Goal: Information Seeking & Learning: Learn about a topic

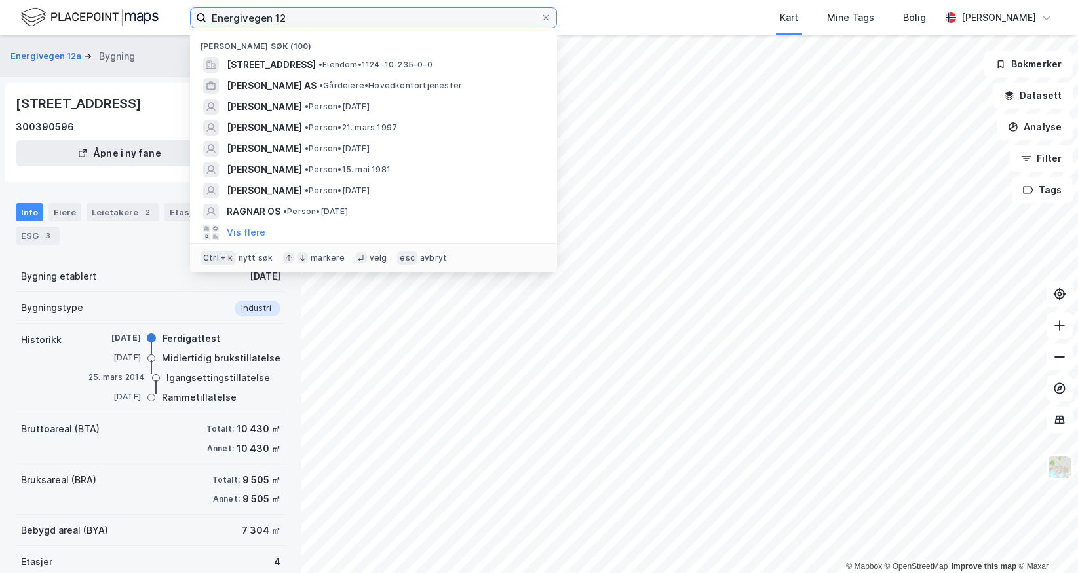
drag, startPoint x: 0, startPoint y: 0, endPoint x: 206, endPoint y: 22, distance: 206.8
click at [206, 22] on label "Energivegen 12" at bounding box center [373, 17] width 367 height 21
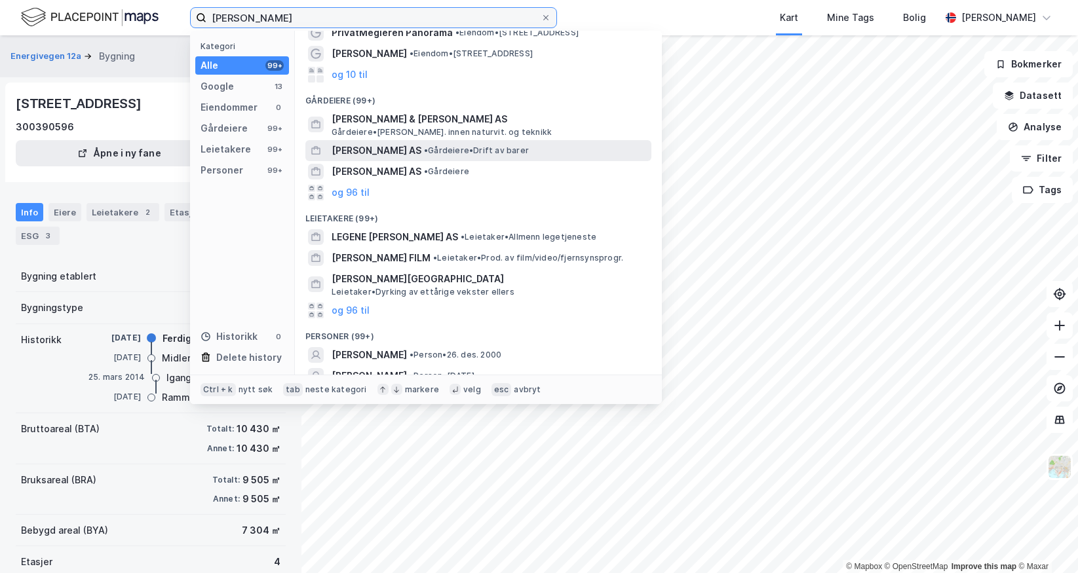
scroll to position [107, 0]
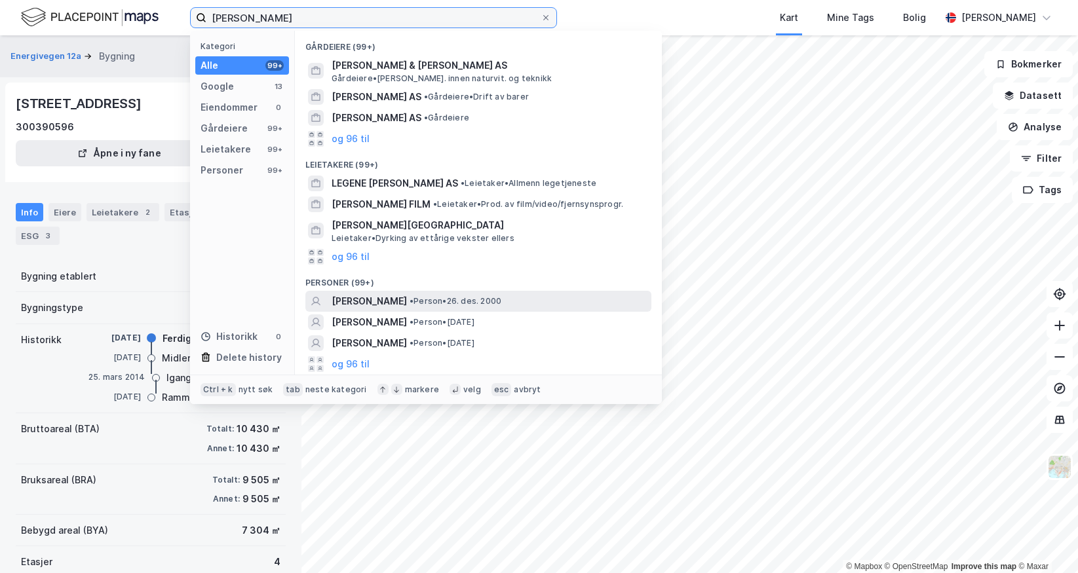
type input "[PERSON_NAME]"
click at [360, 292] on div "[PERSON_NAME] • Person • [DATE]" at bounding box center [478, 301] width 346 height 21
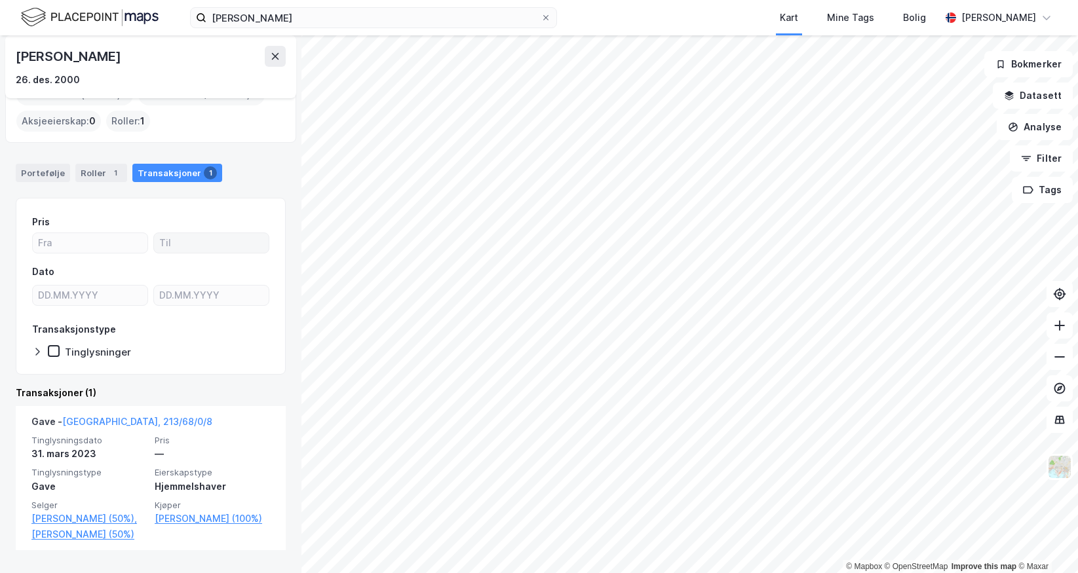
scroll to position [54, 0]
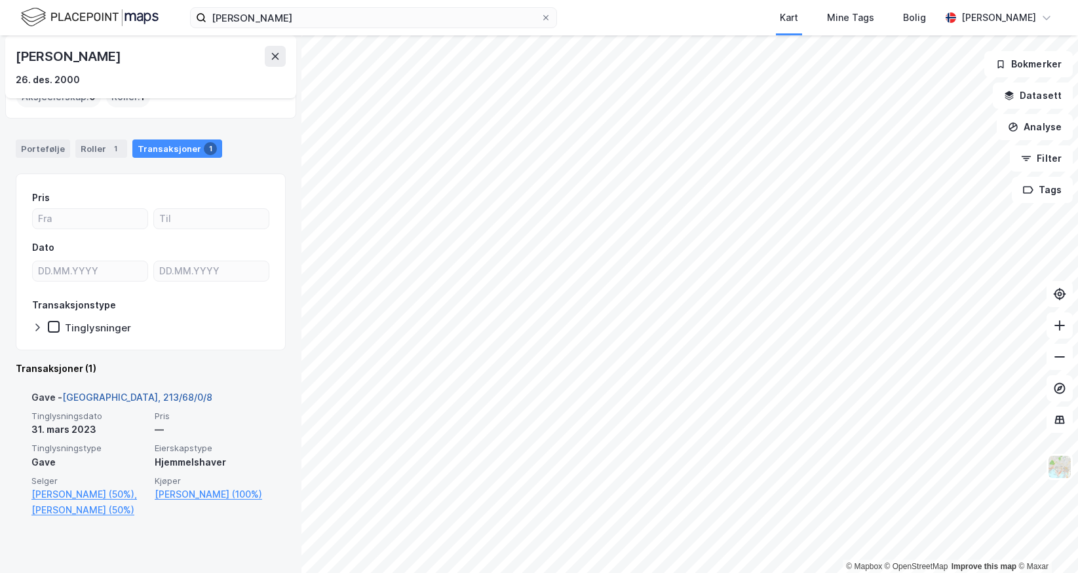
click at [115, 392] on link "[GEOGRAPHIC_DATA], 213/68/0/8" at bounding box center [137, 397] width 150 height 11
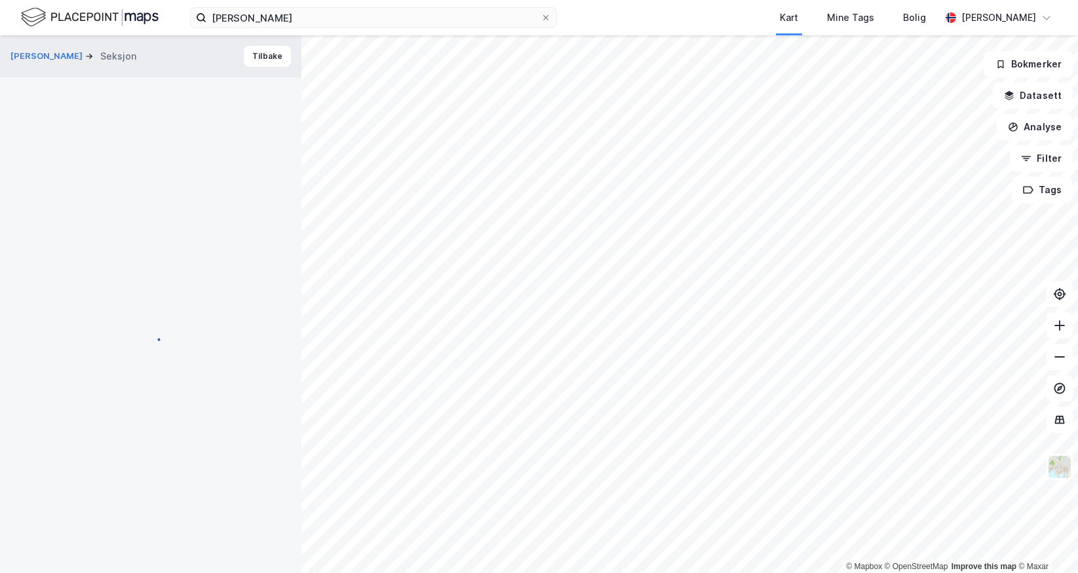
scroll to position [4, 0]
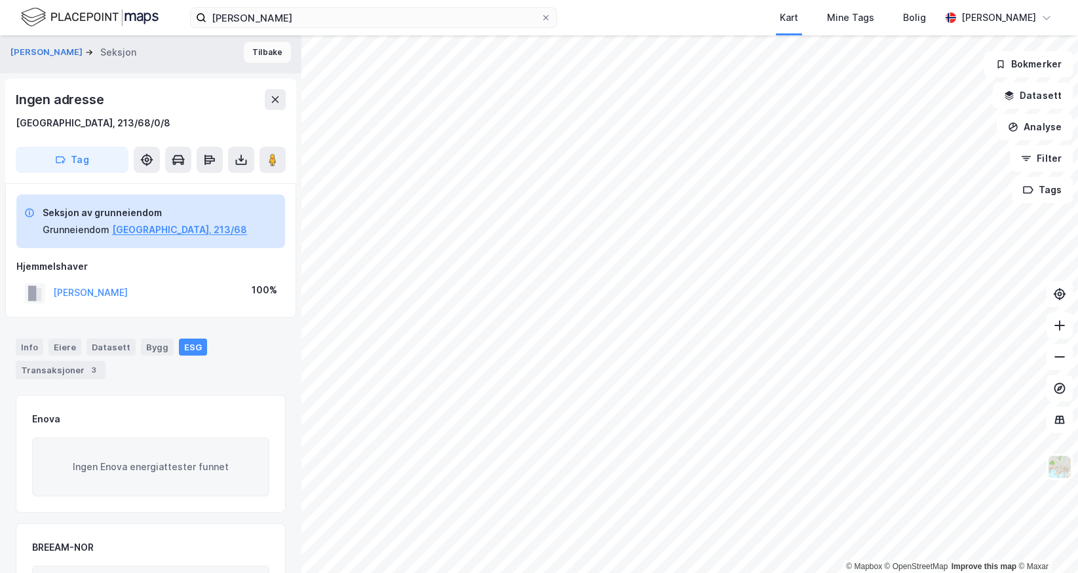
click at [248, 50] on button "Tilbake" at bounding box center [267, 52] width 47 height 21
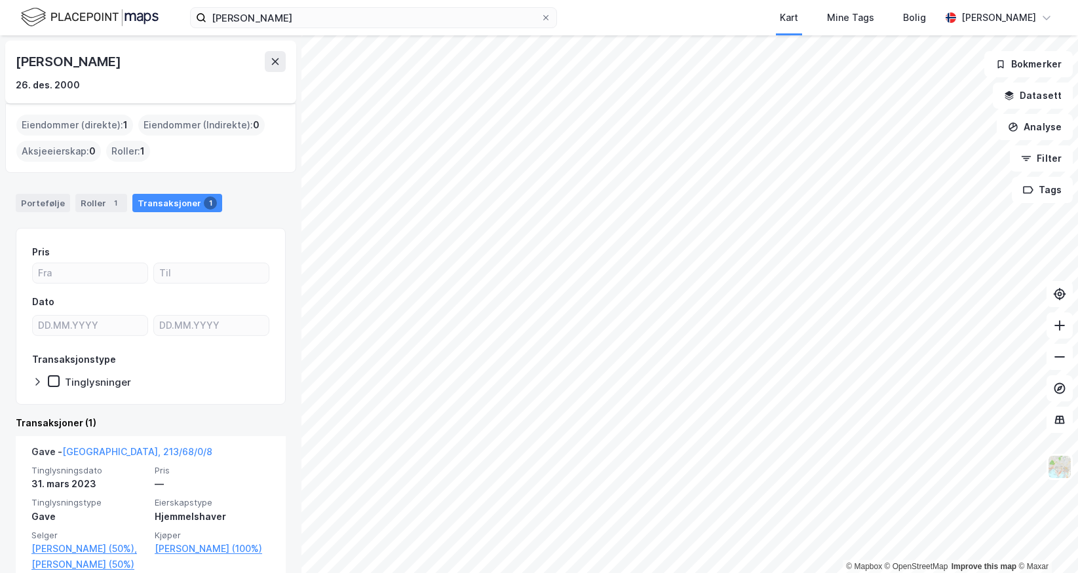
scroll to position [54, 0]
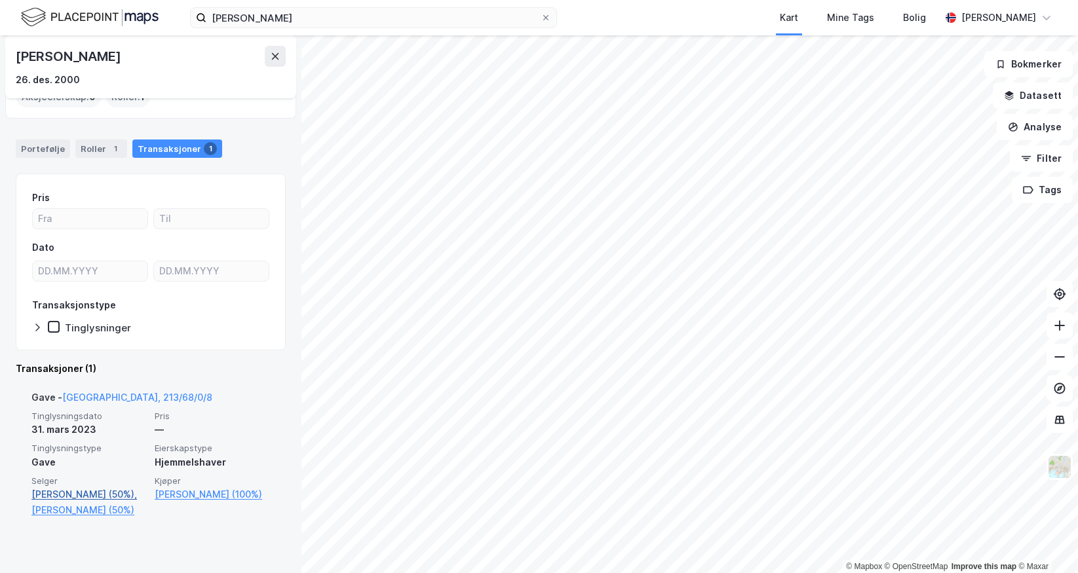
click at [81, 491] on link "[PERSON_NAME] (50%)," at bounding box center [88, 495] width 115 height 16
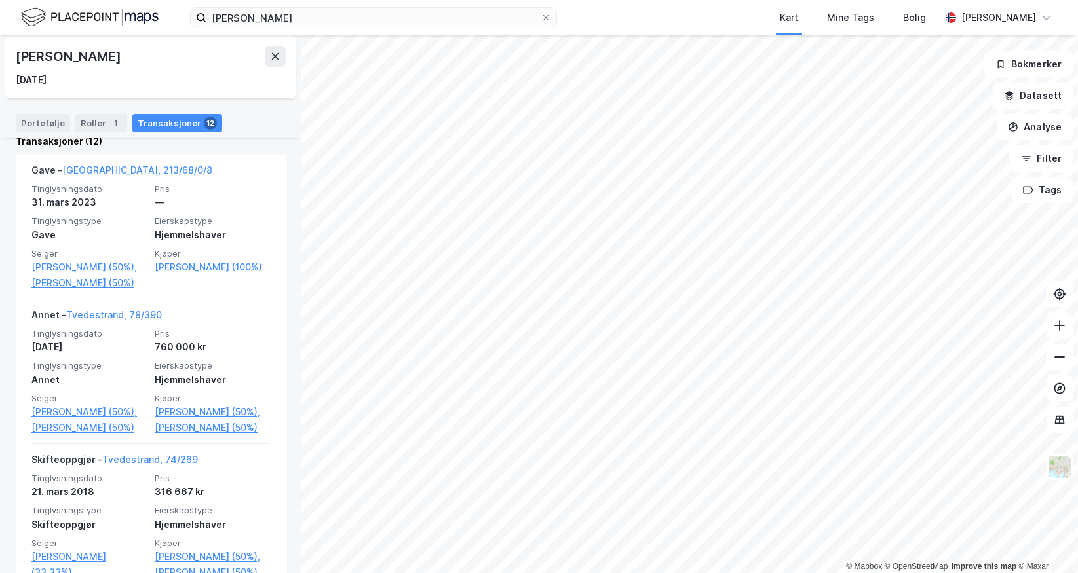
scroll to position [328, 0]
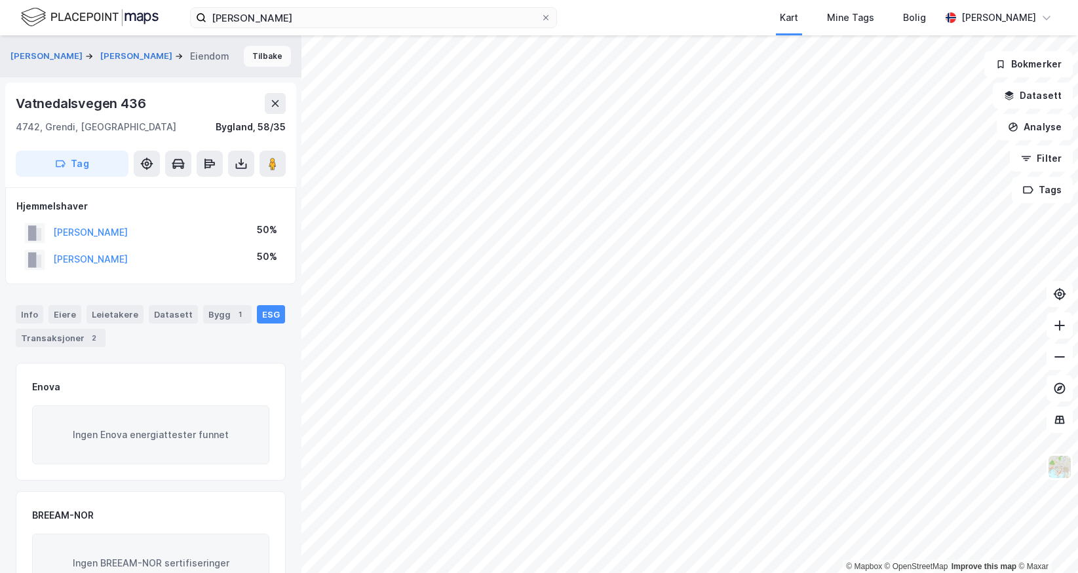
click at [255, 58] on button "Tilbake" at bounding box center [267, 56] width 47 height 21
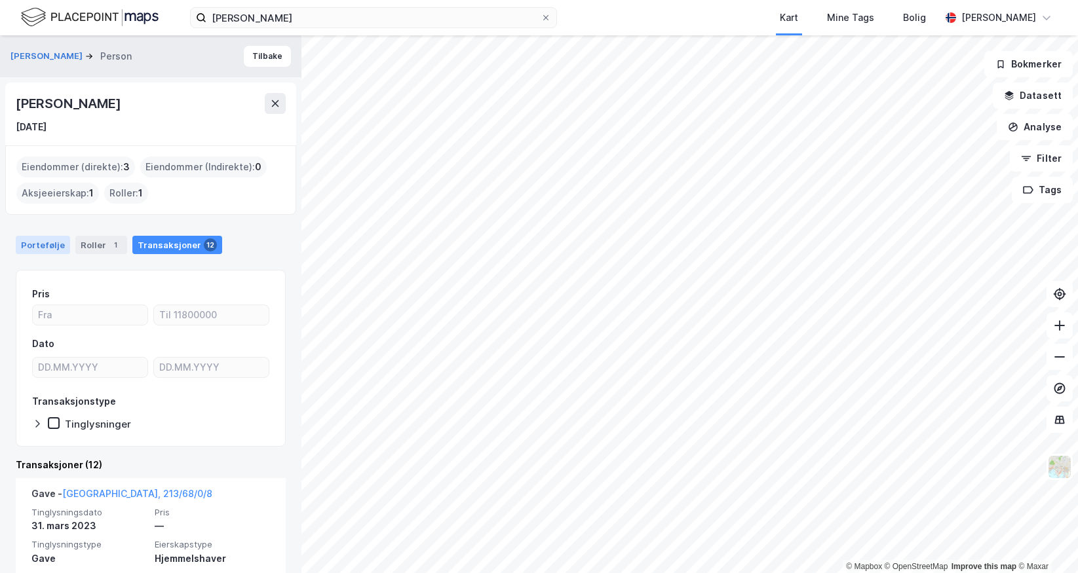
click at [45, 243] on div "Portefølje" at bounding box center [43, 245] width 54 height 18
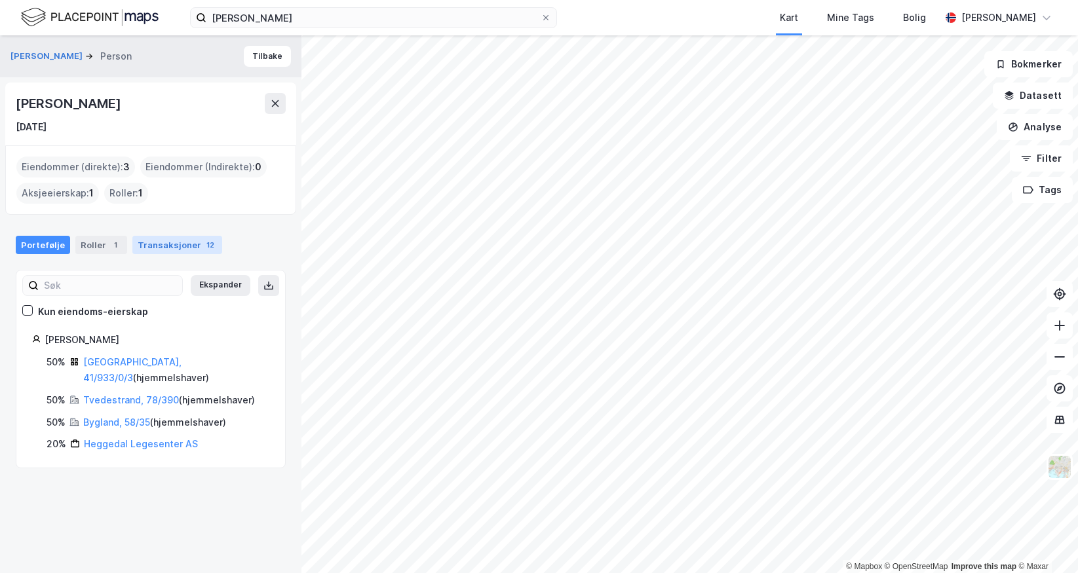
click at [168, 240] on div "Transaksjoner 12" at bounding box center [177, 245] width 90 height 18
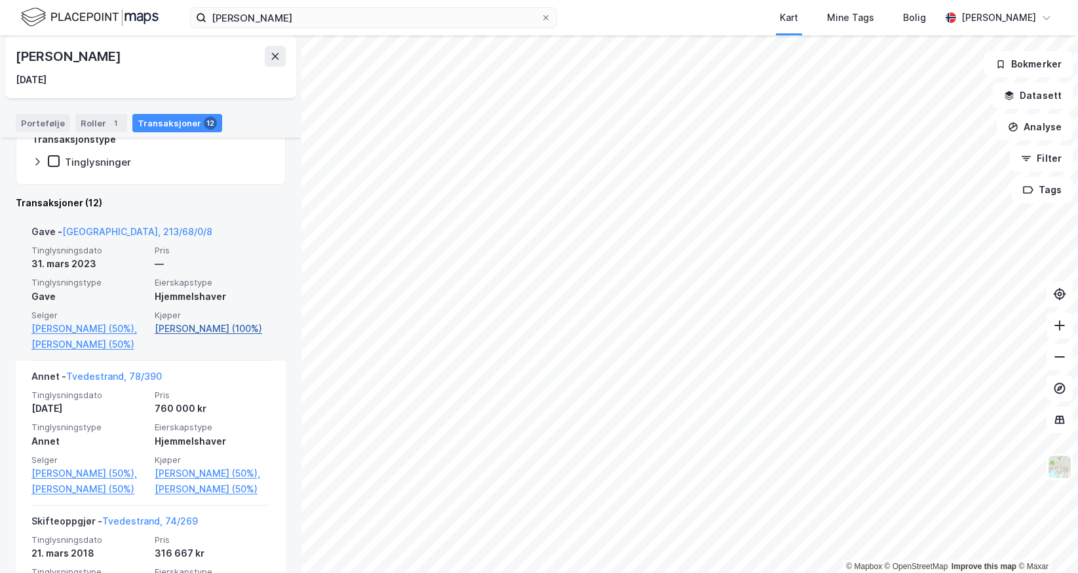
scroll to position [328, 0]
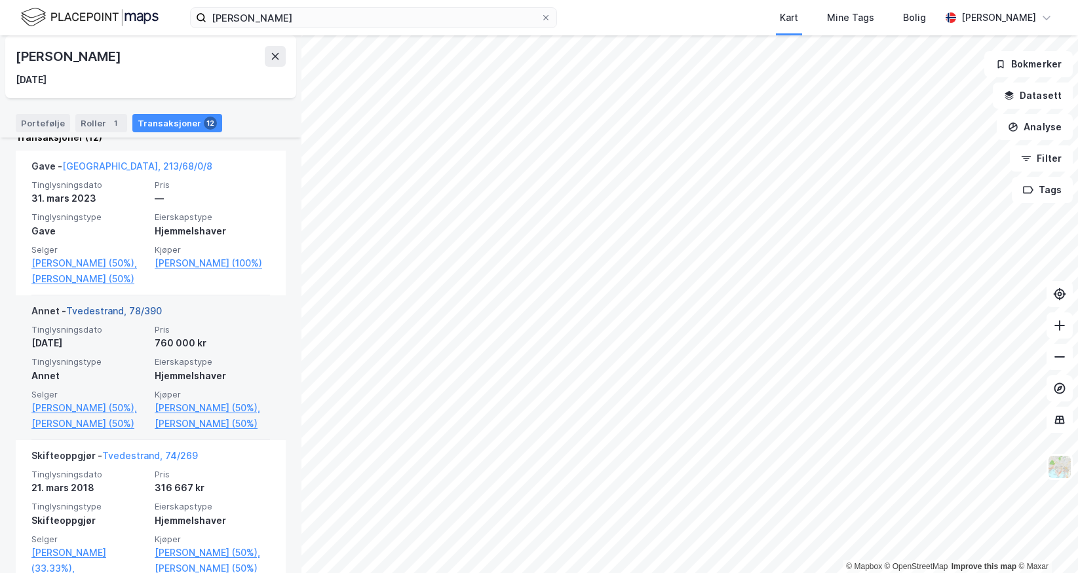
click at [136, 316] on link "Tvedestrand, 78/390" at bounding box center [114, 310] width 96 height 11
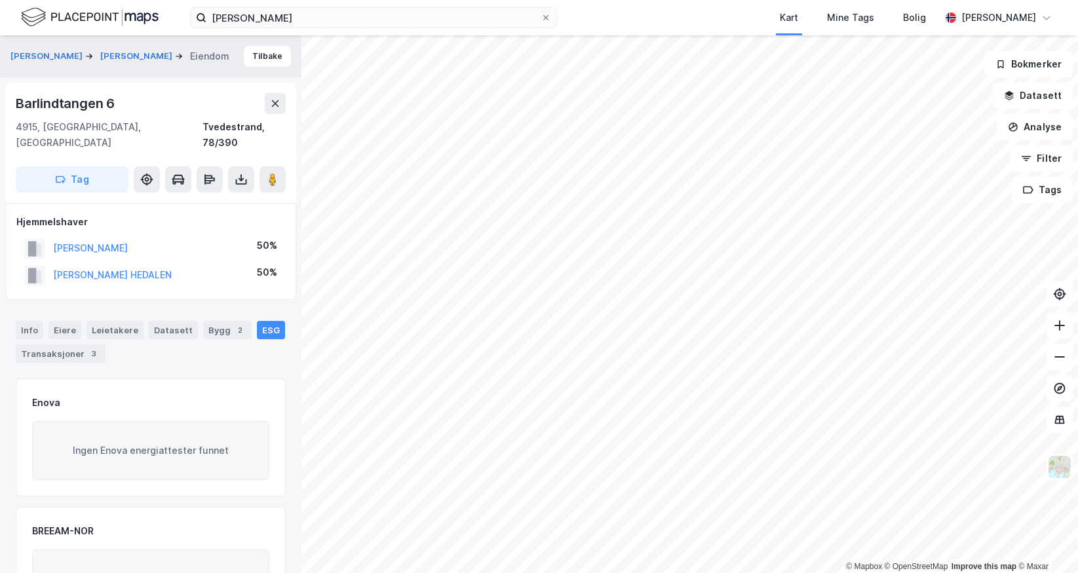
scroll to position [2, 0]
click at [257, 52] on button "Tilbake" at bounding box center [267, 54] width 47 height 21
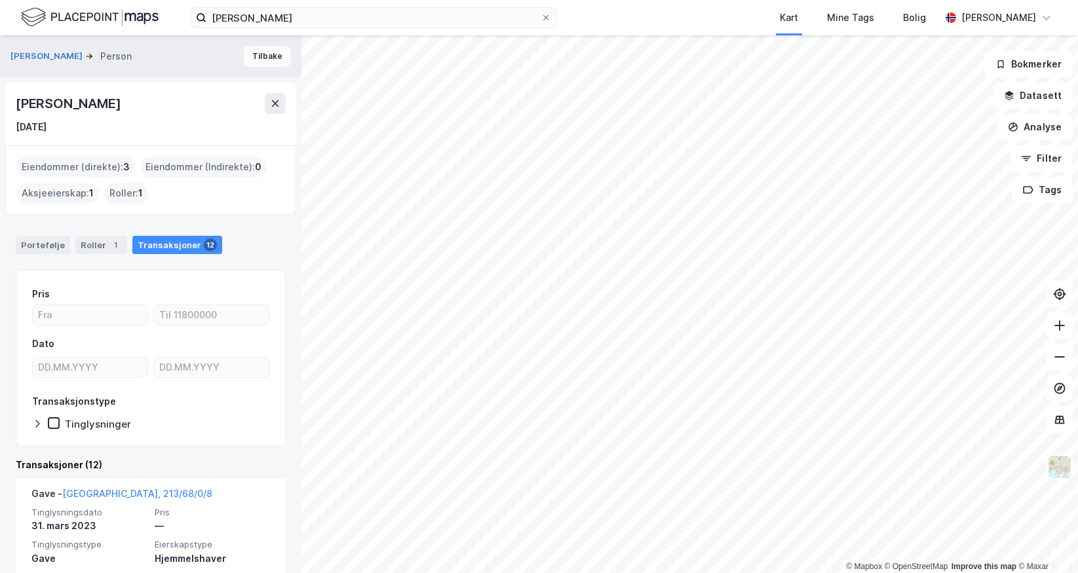
click at [254, 56] on button "Tilbake" at bounding box center [267, 56] width 47 height 21
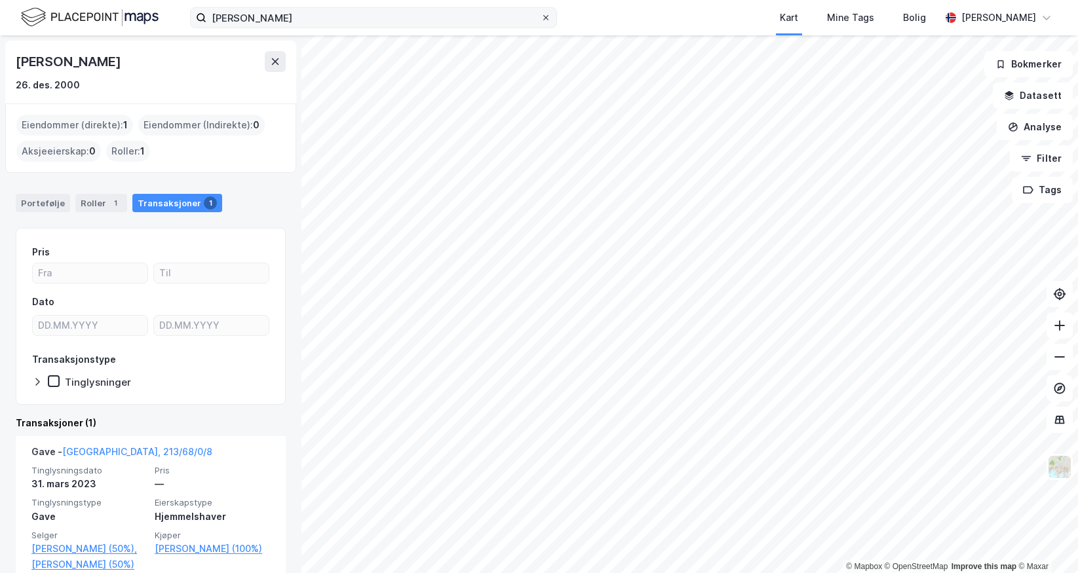
click at [540, 20] on span at bounding box center [545, 17] width 10 height 10
click at [540, 20] on input "[PERSON_NAME]" at bounding box center [373, 18] width 334 height 20
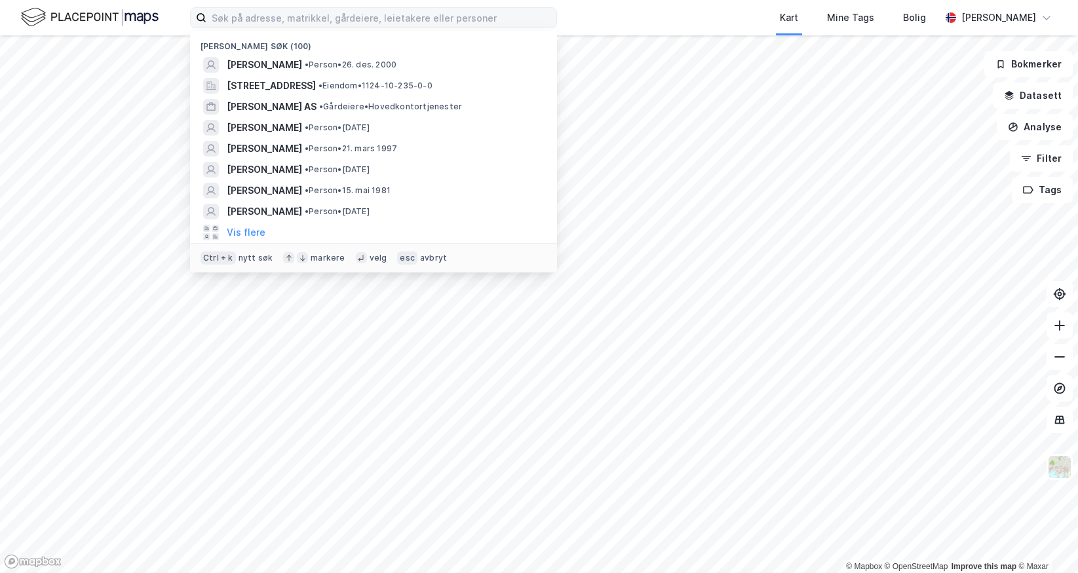
click at [594, 10] on div "[PERSON_NAME] søk (100) [PERSON_NAME] • [DATE][STREET_ADDRESS] • Eiendom • 1124…" at bounding box center [539, 17] width 1078 height 35
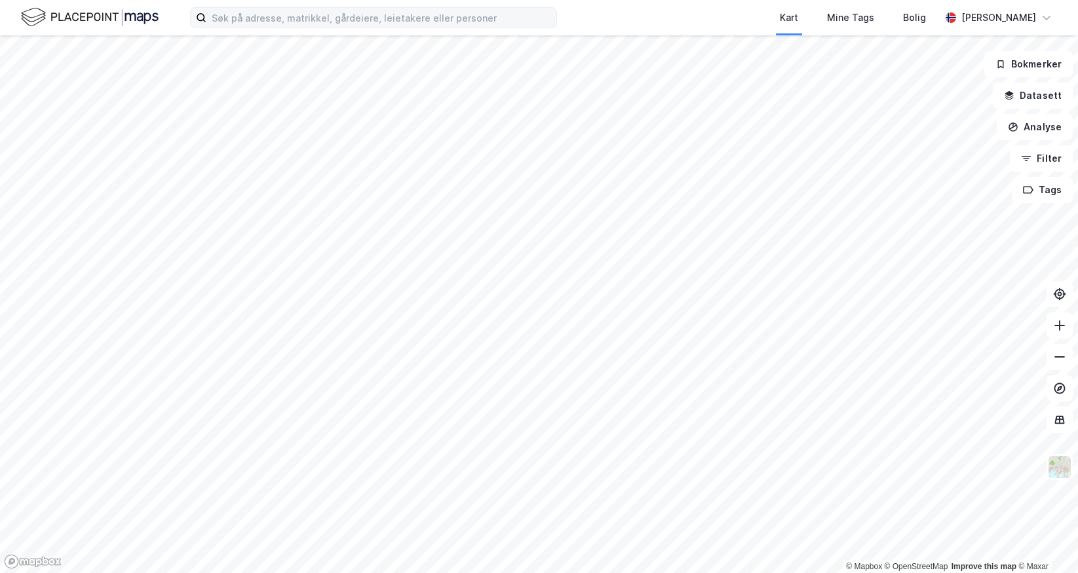
click at [356, 5] on div "Kart Mine Tags [PERSON_NAME]" at bounding box center [539, 17] width 1078 height 35
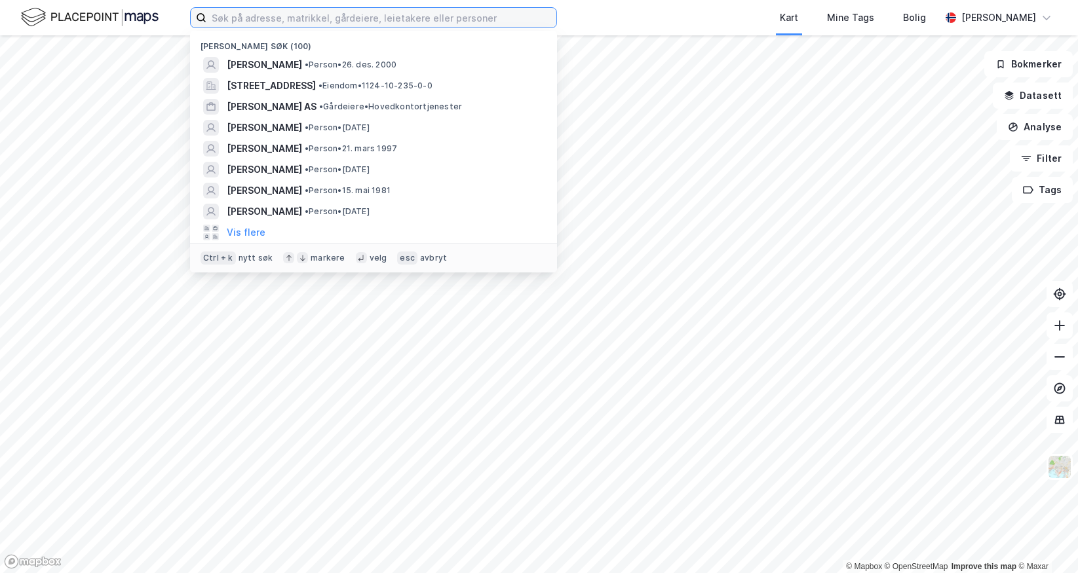
click at [349, 10] on input at bounding box center [381, 18] width 350 height 20
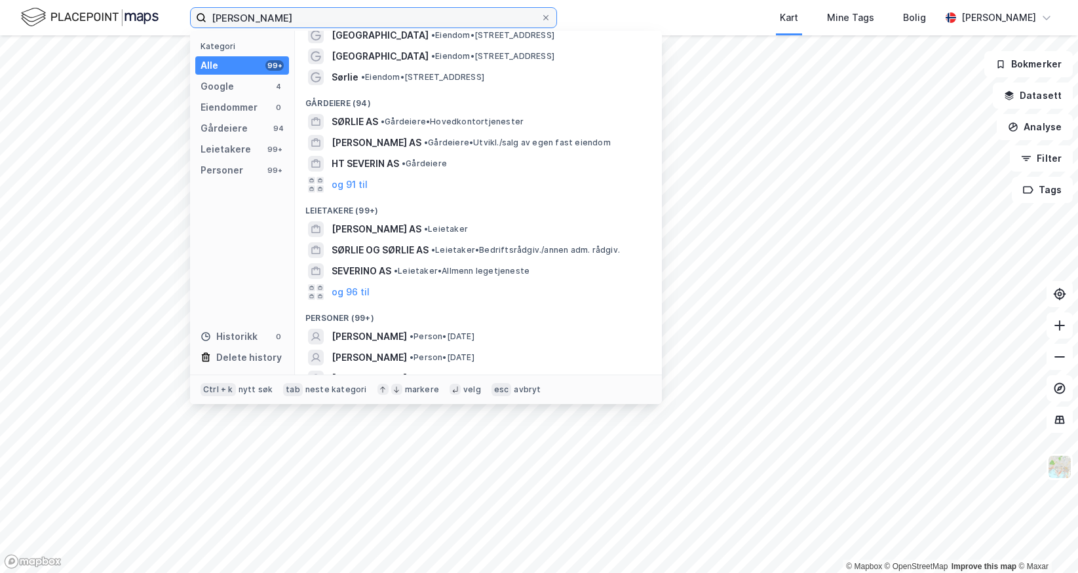
scroll to position [86, 0]
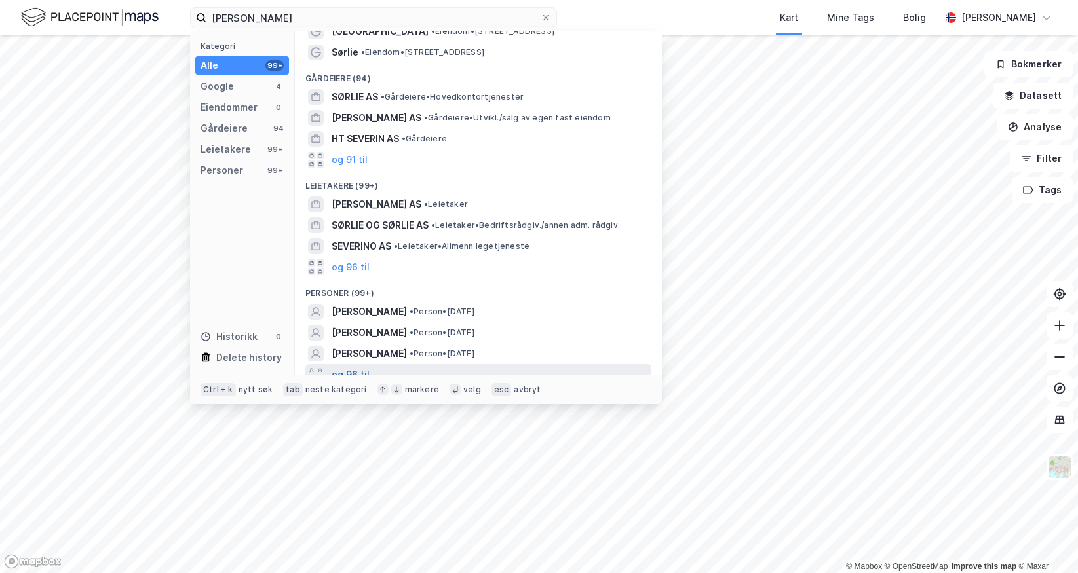
click at [353, 367] on button "og 96 til" at bounding box center [350, 375] width 38 height 16
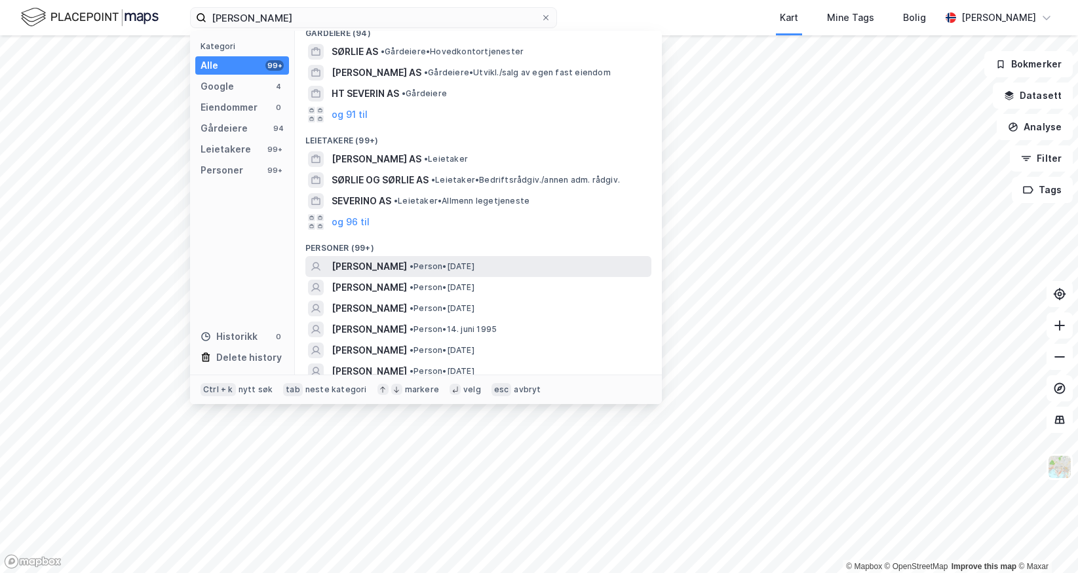
scroll to position [151, 0]
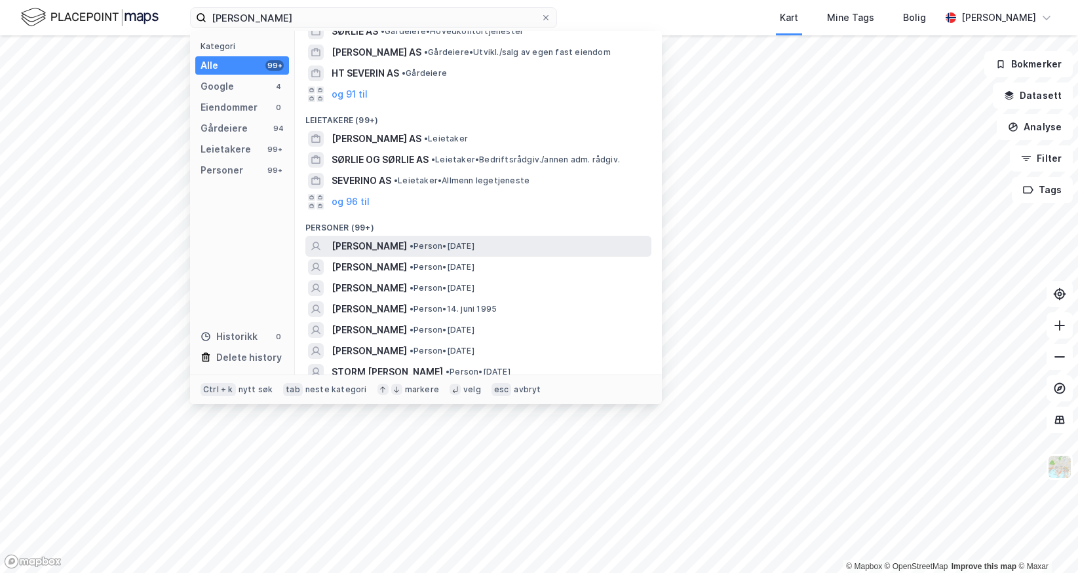
click at [453, 241] on span "• Person • [DATE]" at bounding box center [441, 246] width 65 height 10
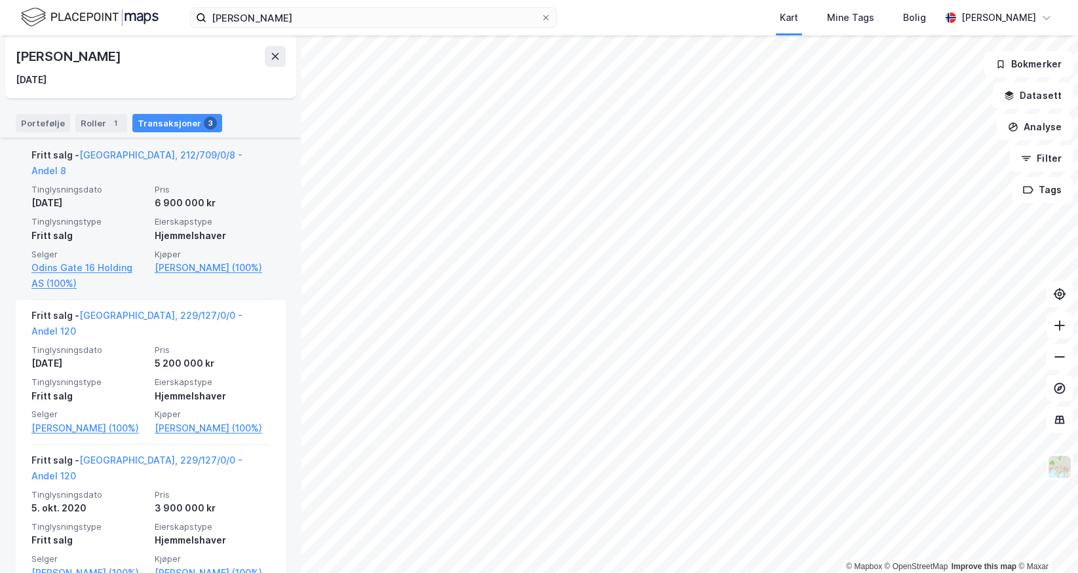
scroll to position [231, 0]
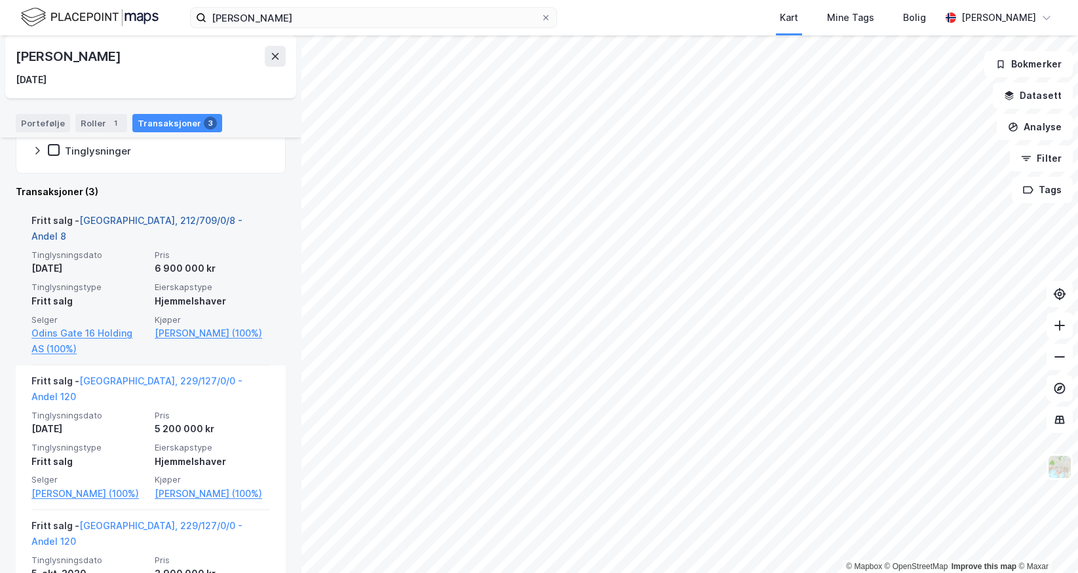
click at [181, 220] on link "[GEOGRAPHIC_DATA], 212/709/0/8 - Andel 8" at bounding box center [136, 228] width 211 height 27
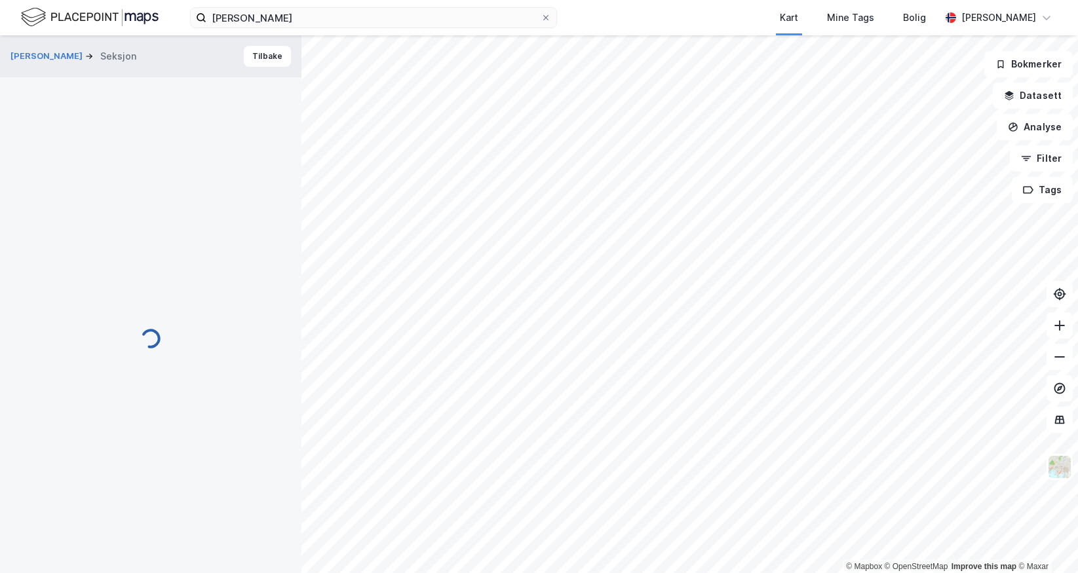
scroll to position [2, 0]
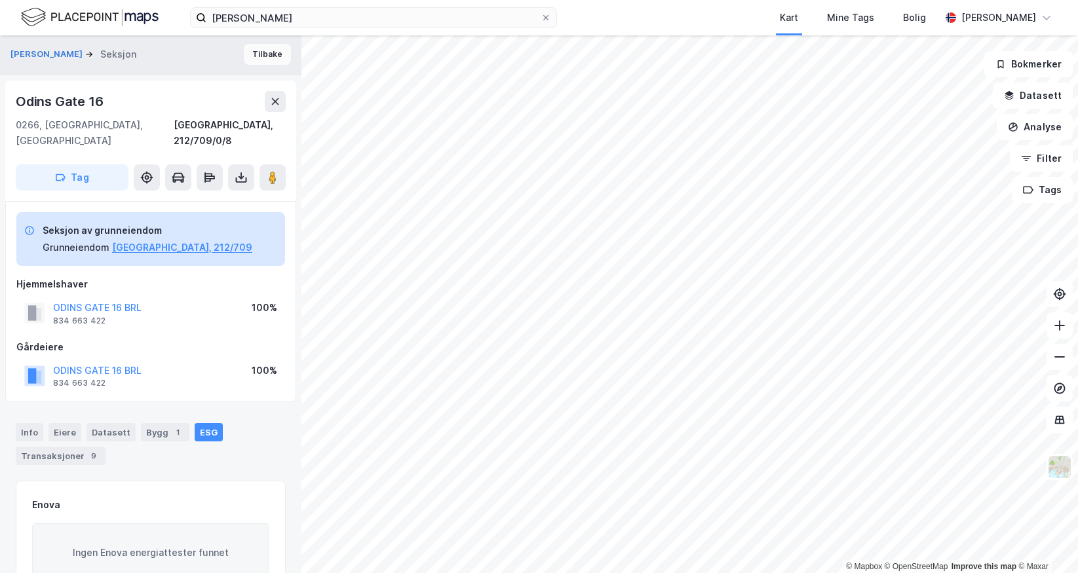
click at [262, 48] on button "Tilbake" at bounding box center [267, 54] width 47 height 21
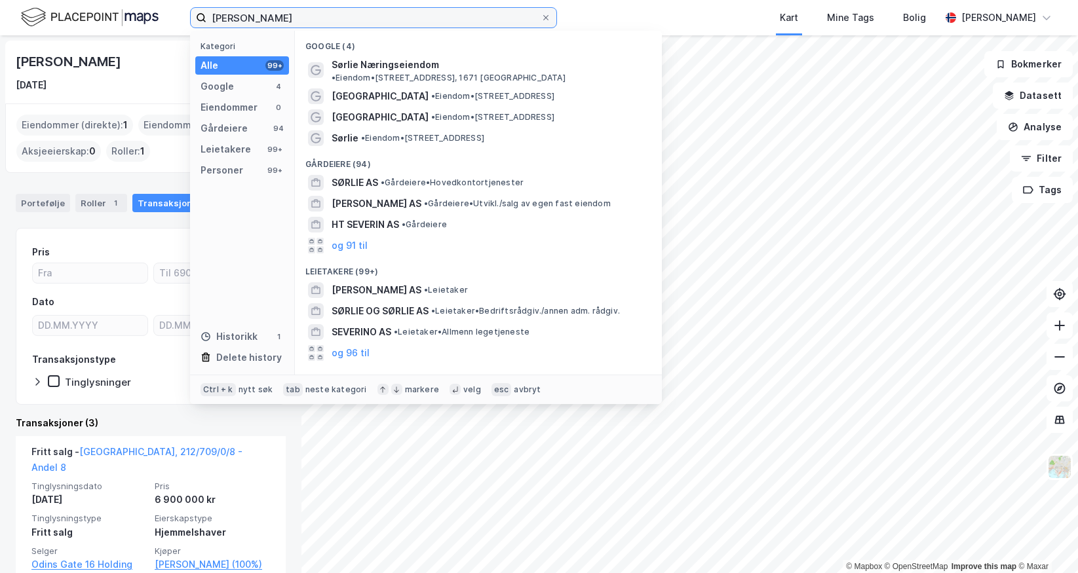
drag, startPoint x: 282, startPoint y: 10, endPoint x: 182, endPoint y: 28, distance: 101.1
click at [182, 28] on div "[PERSON_NAME] Kategori Alle 99+ Google 4 Eiendommer 0 Gårdeiere 94 Leietakere 9…" at bounding box center [539, 17] width 1078 height 35
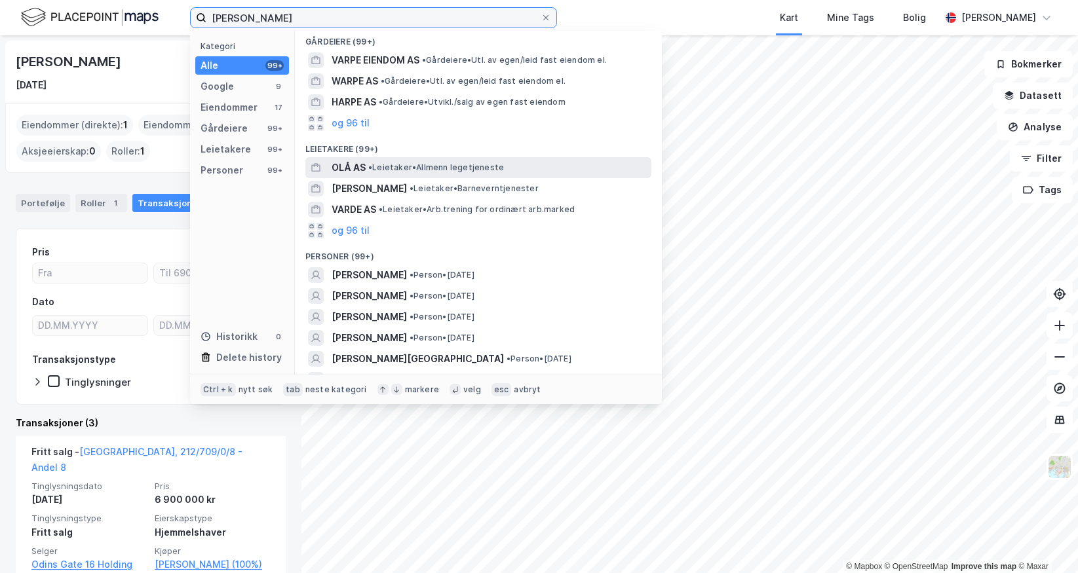
scroll to position [262, 0]
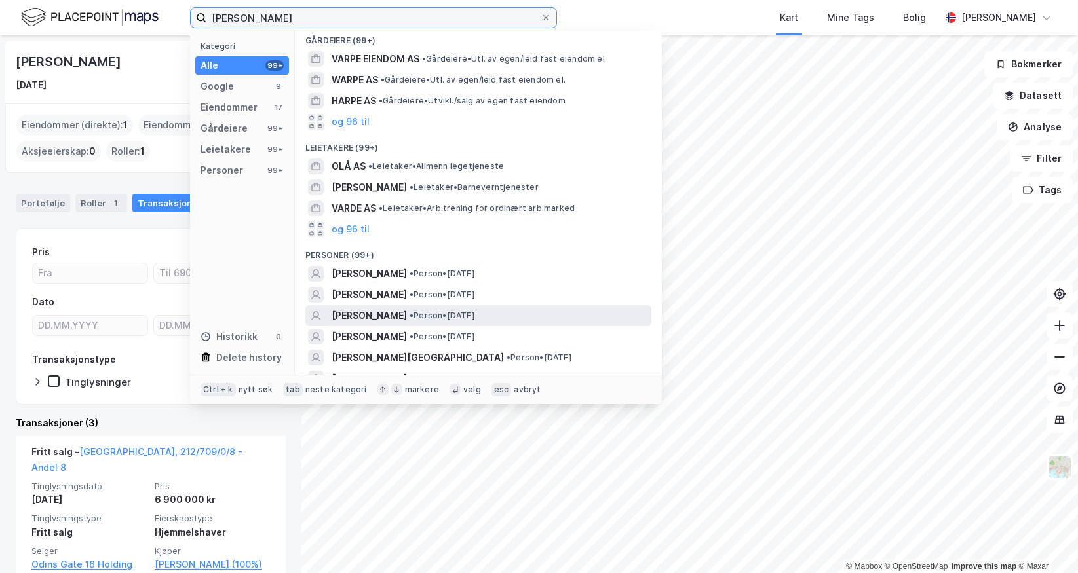
type input "[PERSON_NAME]"
click at [407, 315] on span "[PERSON_NAME]" at bounding box center [368, 316] width 75 height 16
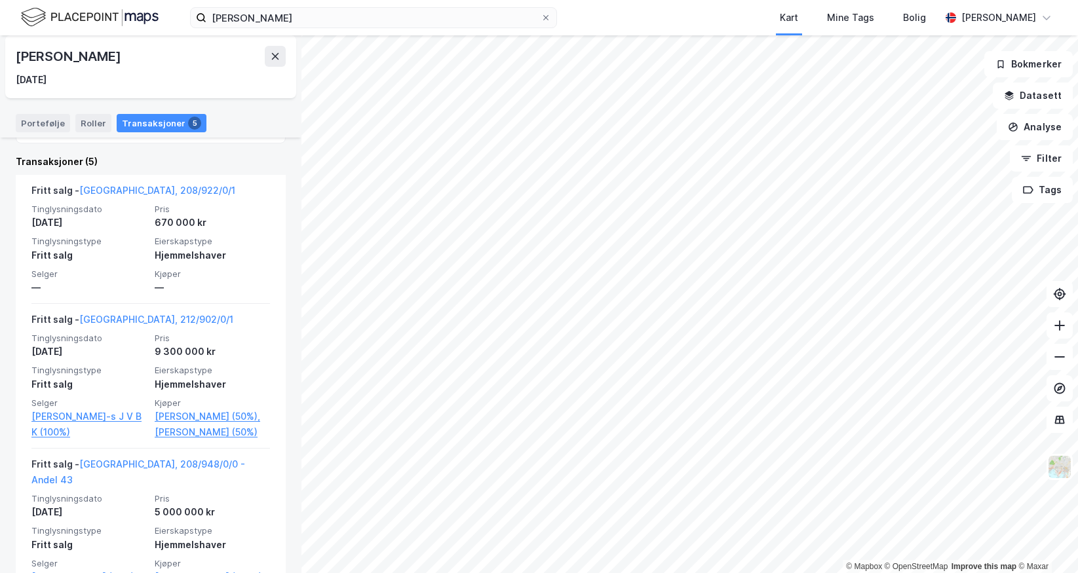
scroll to position [262, 0]
click at [547, 20] on icon at bounding box center [546, 18] width 8 height 8
click at [540, 20] on input "[PERSON_NAME]" at bounding box center [373, 18] width 334 height 20
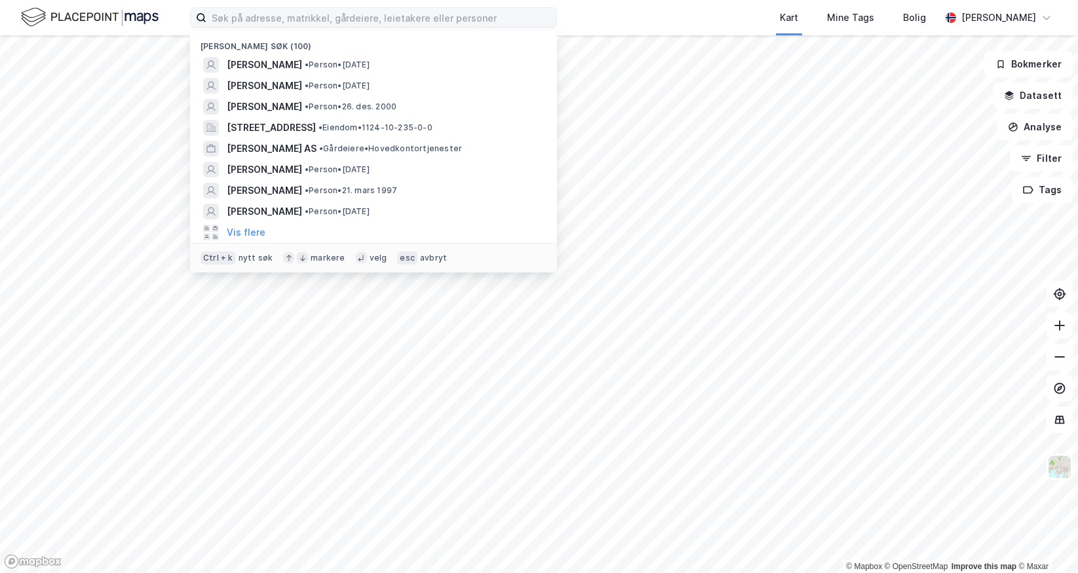
click at [582, 17] on div "Nylige søk (100) [PERSON_NAME] • Person • [DATE] [PERSON_NAME] • Person • [DATE…" at bounding box center [539, 17] width 1078 height 35
click at [253, 10] on input at bounding box center [381, 18] width 350 height 20
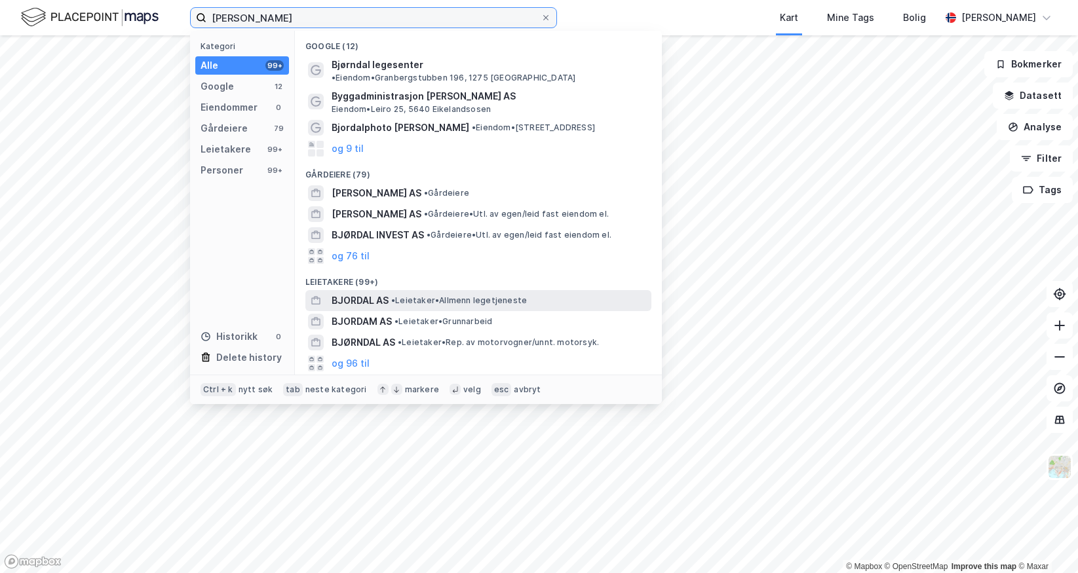
scroll to position [262, 0]
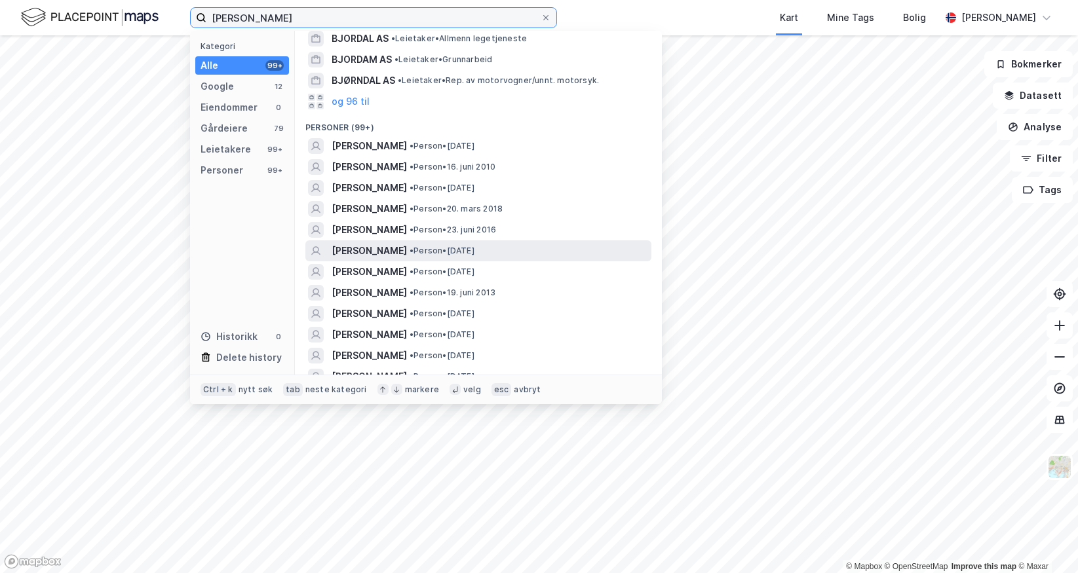
type input "[PERSON_NAME]"
click at [407, 246] on span "[PERSON_NAME]" at bounding box center [368, 251] width 75 height 16
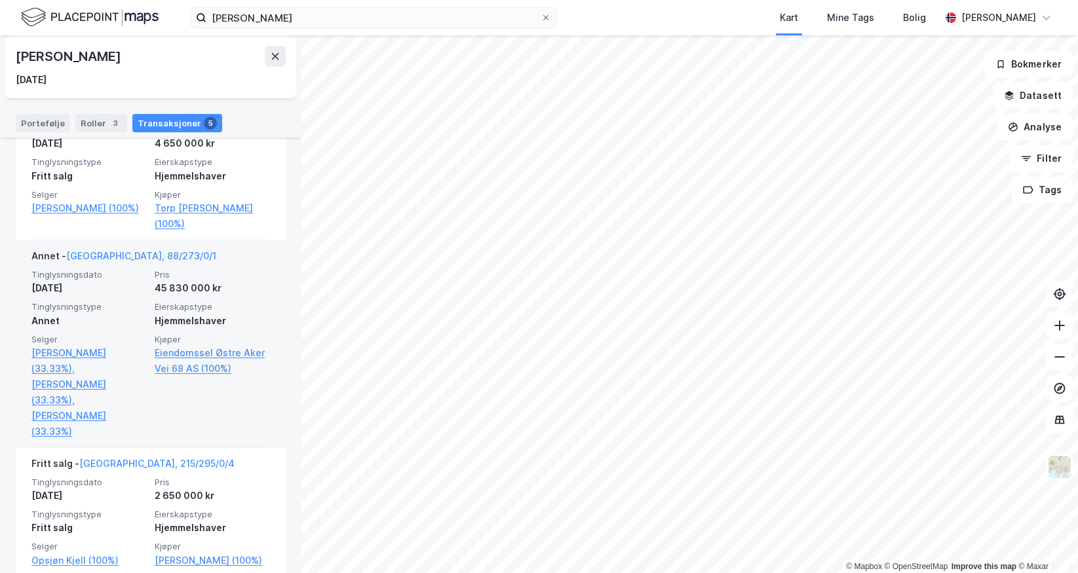
scroll to position [665, 0]
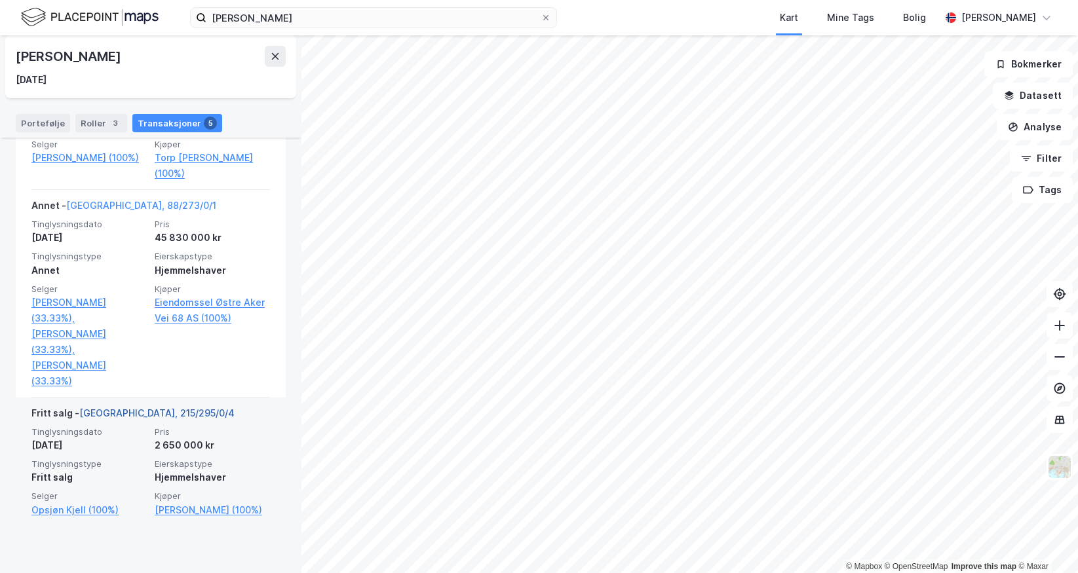
click at [136, 419] on link "[GEOGRAPHIC_DATA], 215/295/0/4" at bounding box center [156, 412] width 155 height 11
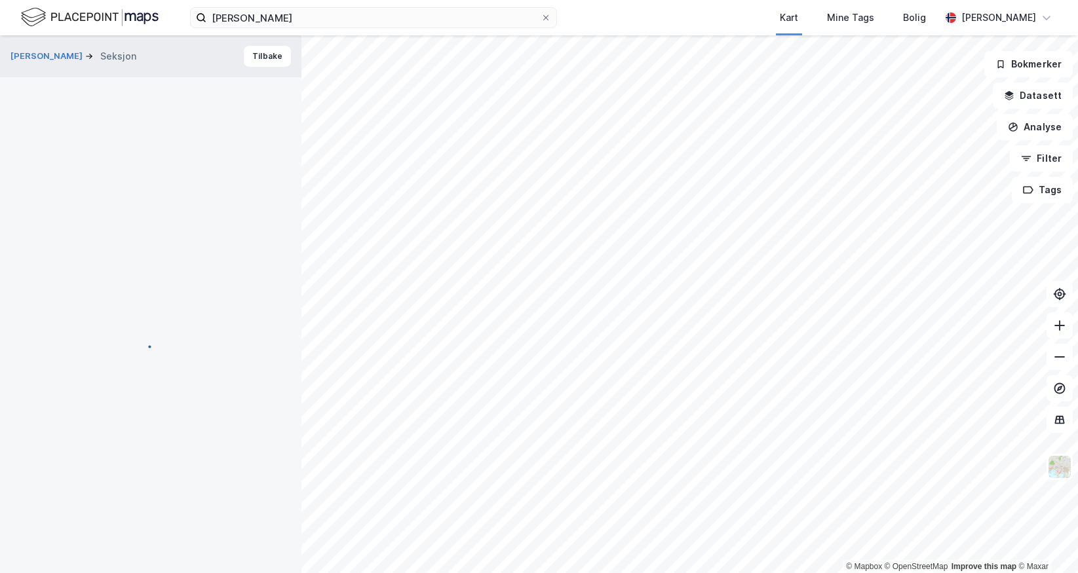
scroll to position [2, 0]
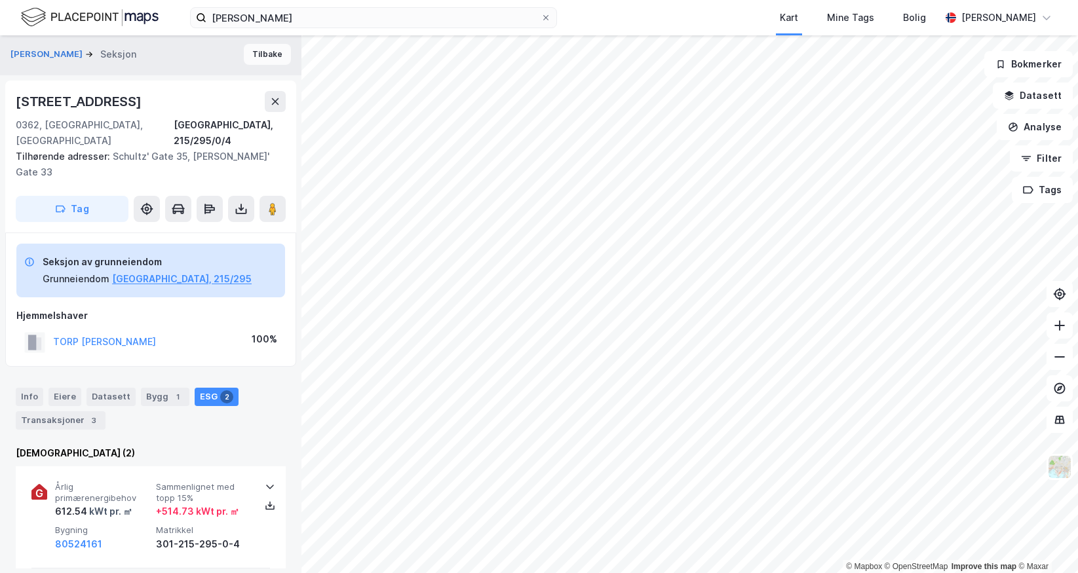
click at [250, 50] on button "Tilbake" at bounding box center [267, 54] width 47 height 21
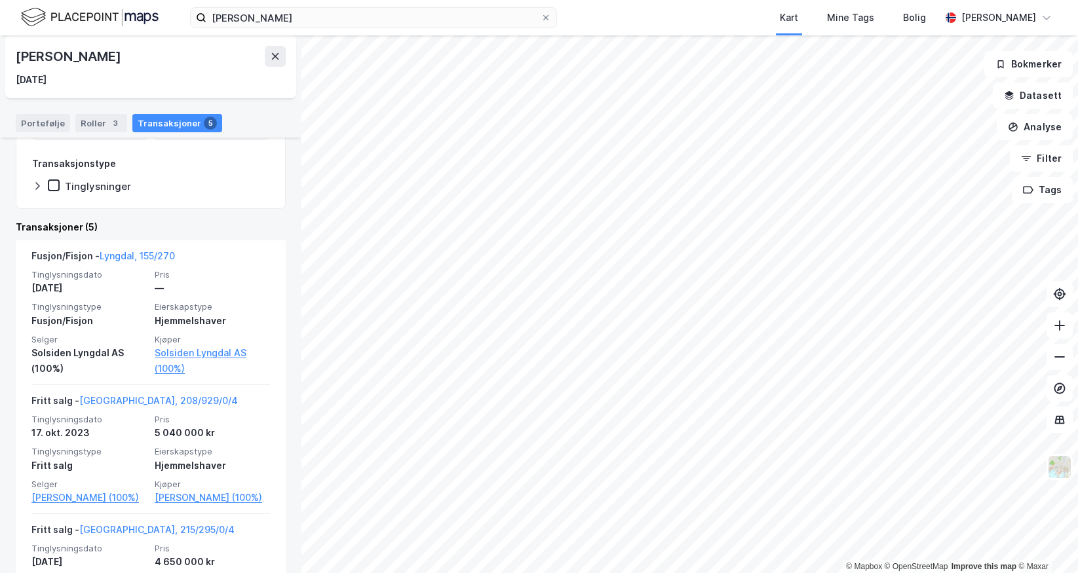
scroll to position [197, 0]
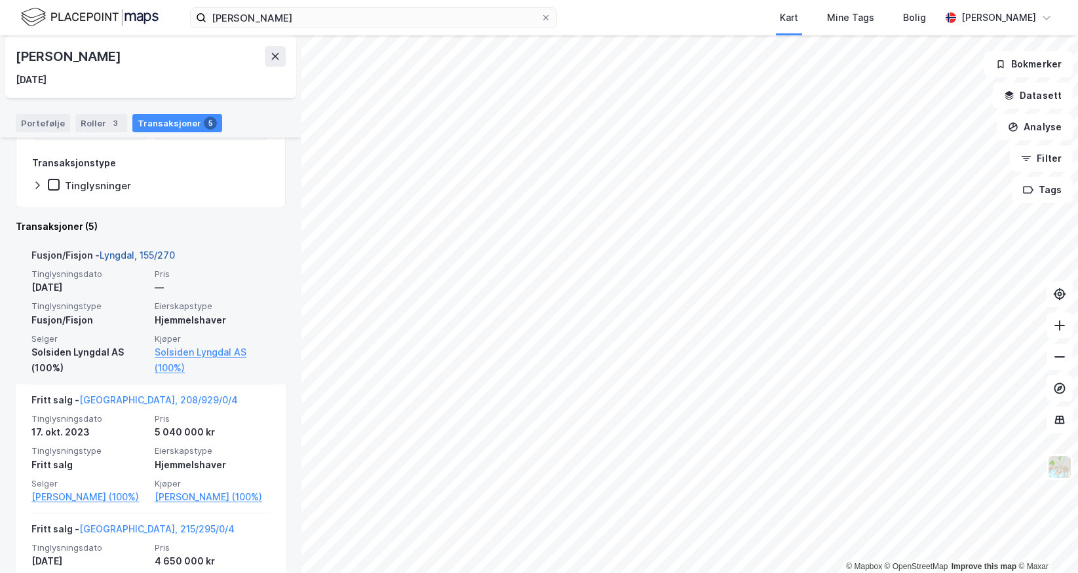
click at [159, 257] on link "Lyngdal, 155/270" at bounding box center [137, 255] width 75 height 11
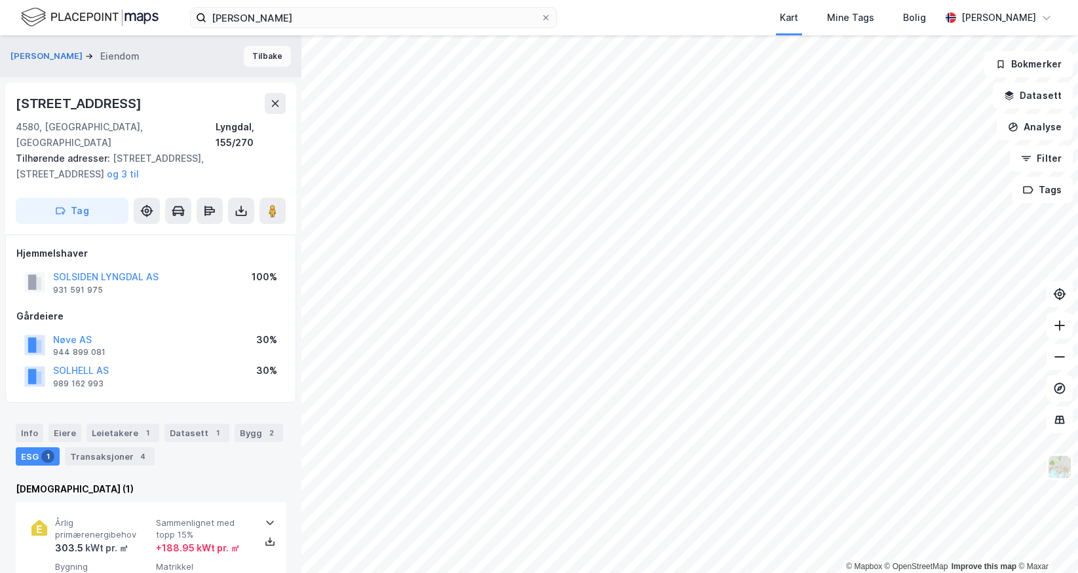
click at [257, 51] on button "Tilbake" at bounding box center [267, 56] width 47 height 21
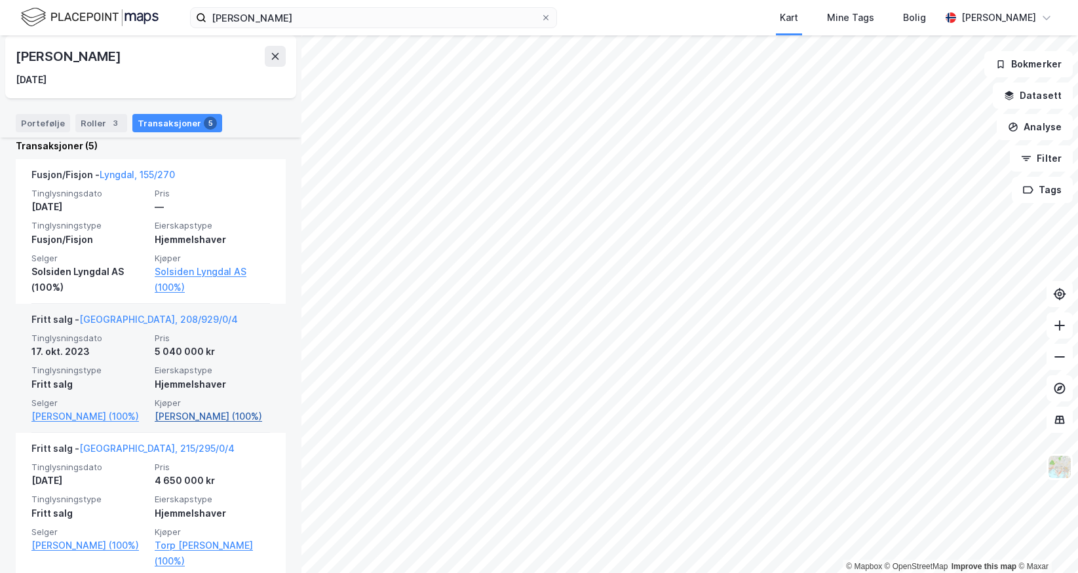
scroll to position [262, 0]
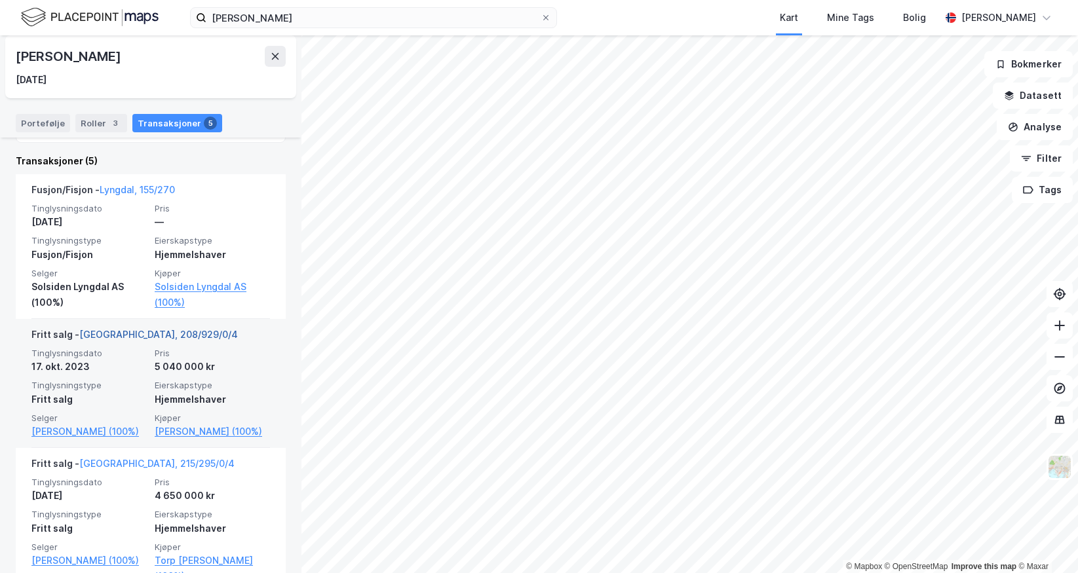
click at [137, 332] on link "[GEOGRAPHIC_DATA], 208/929/0/4" at bounding box center [158, 334] width 159 height 11
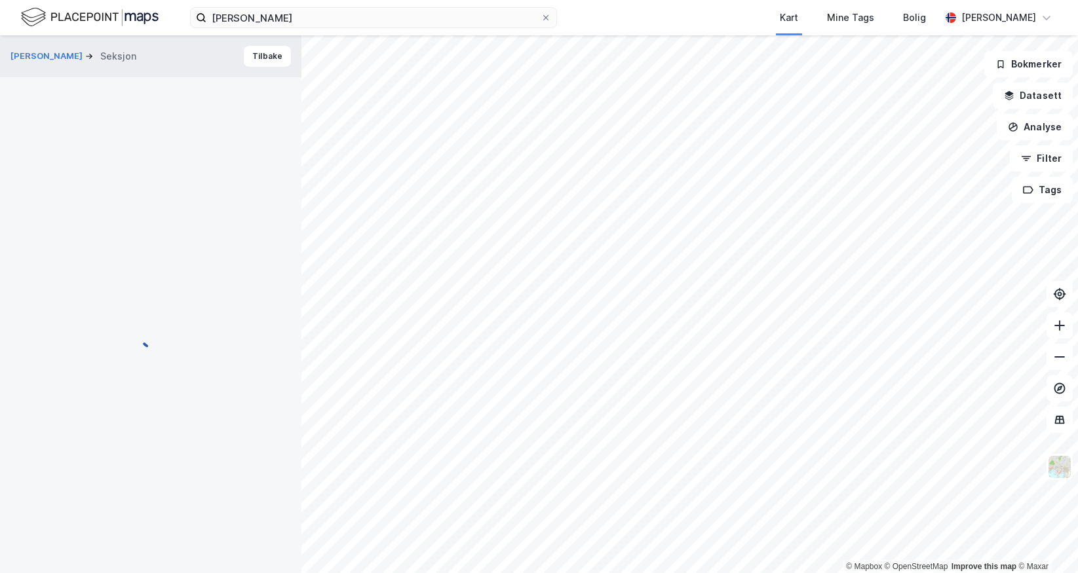
scroll to position [2, 0]
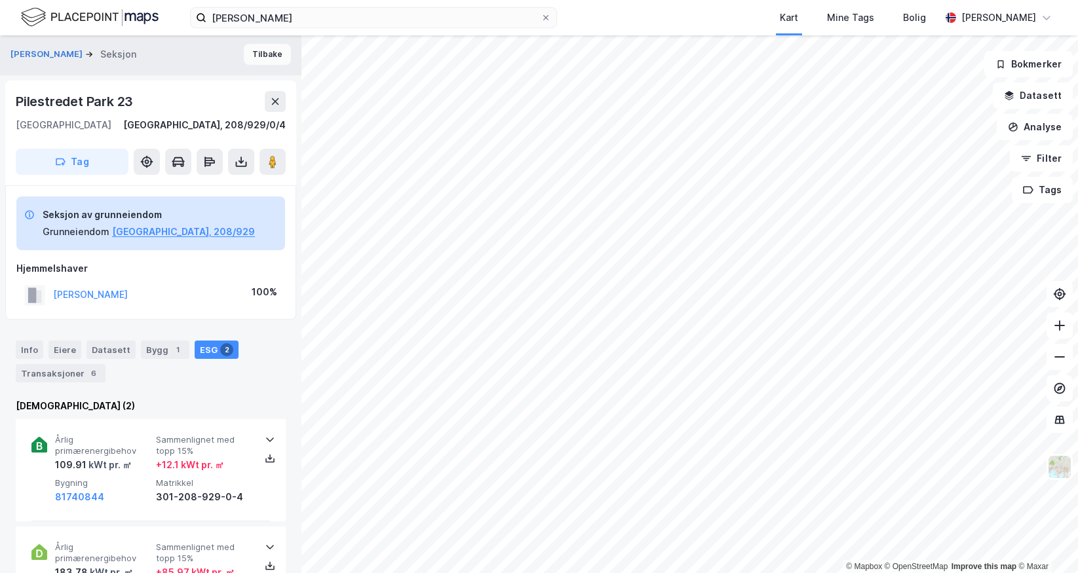
click at [262, 59] on button "Tilbake" at bounding box center [267, 54] width 47 height 21
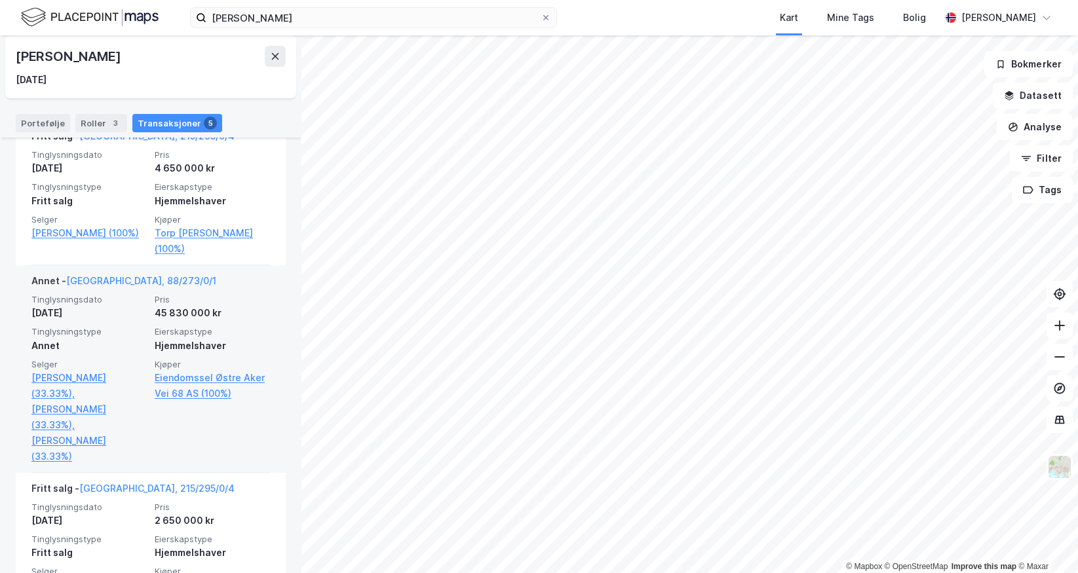
scroll to position [655, 0]
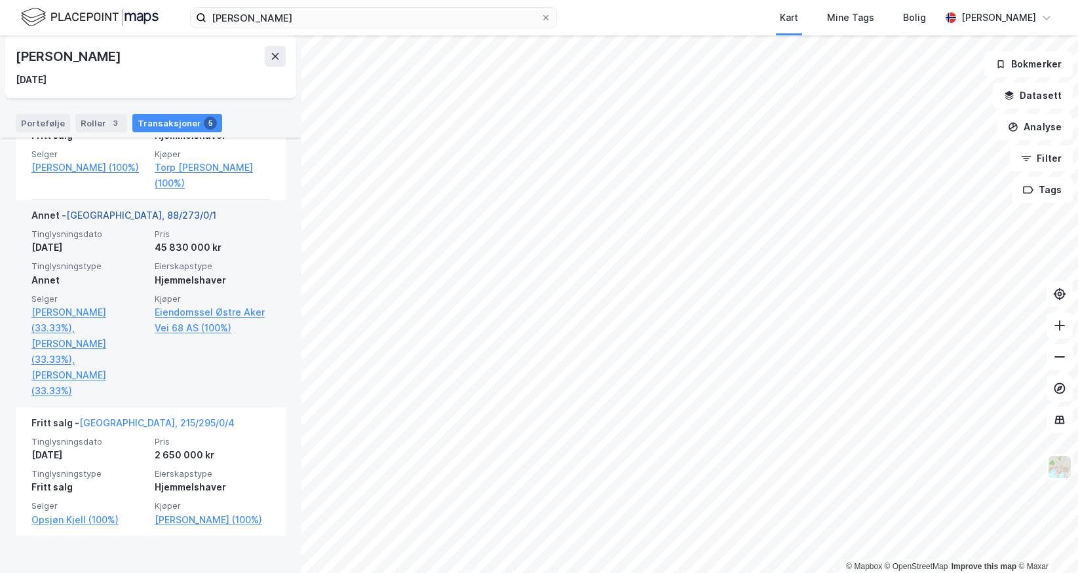
click at [107, 221] on link "[GEOGRAPHIC_DATA], 88/273/0/1" at bounding box center [141, 215] width 150 height 11
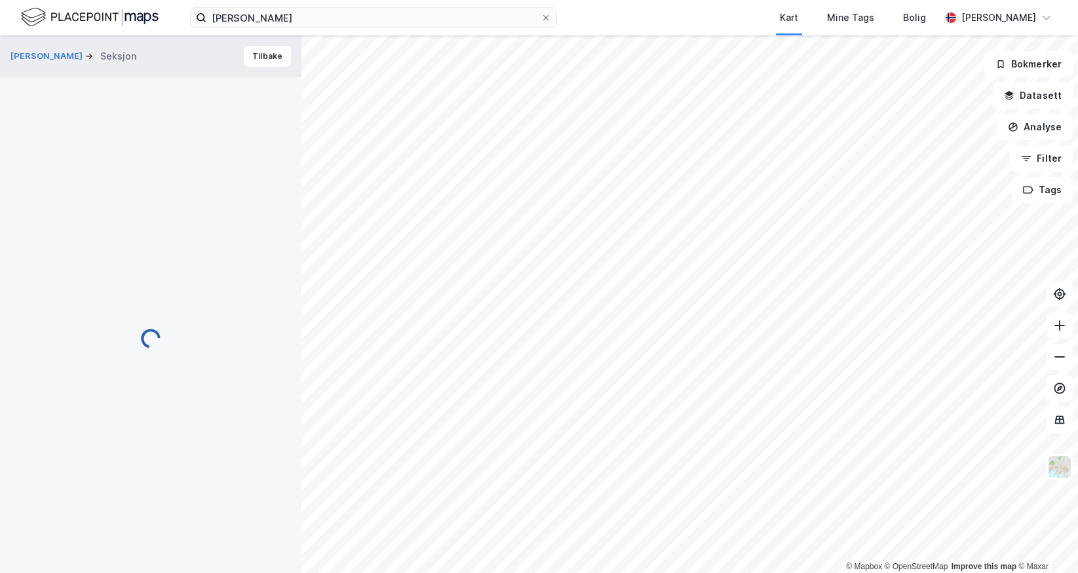
scroll to position [2, 0]
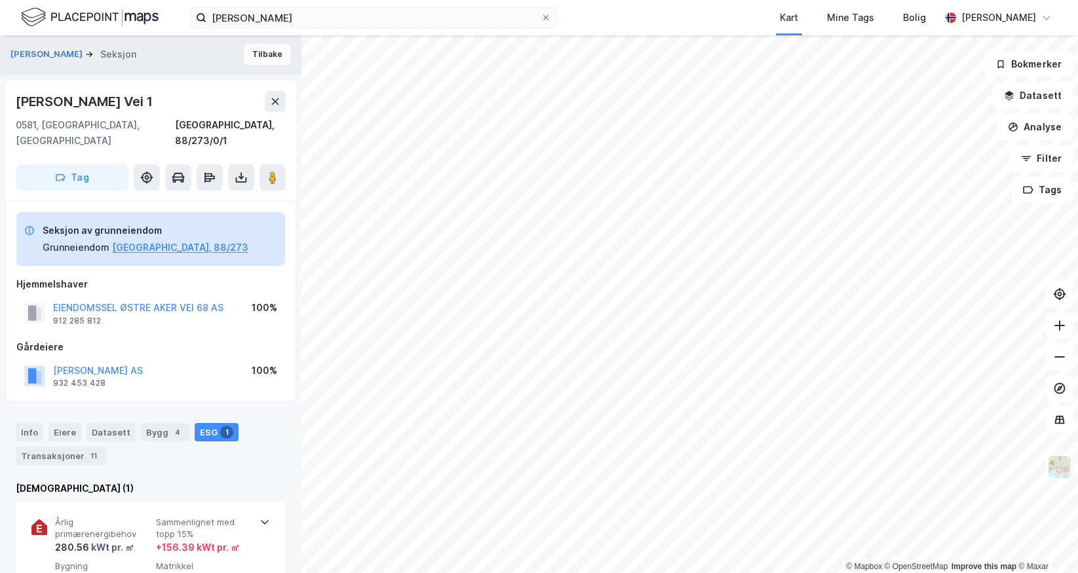
click at [261, 58] on button "Tilbake" at bounding box center [267, 54] width 47 height 21
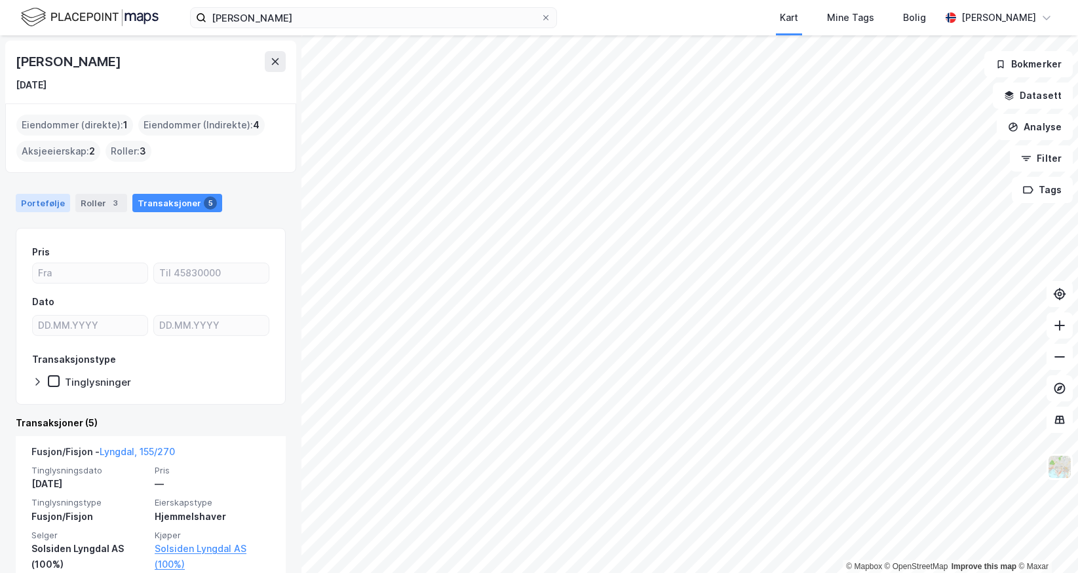
click at [39, 209] on div "Portefølje" at bounding box center [43, 203] width 54 height 18
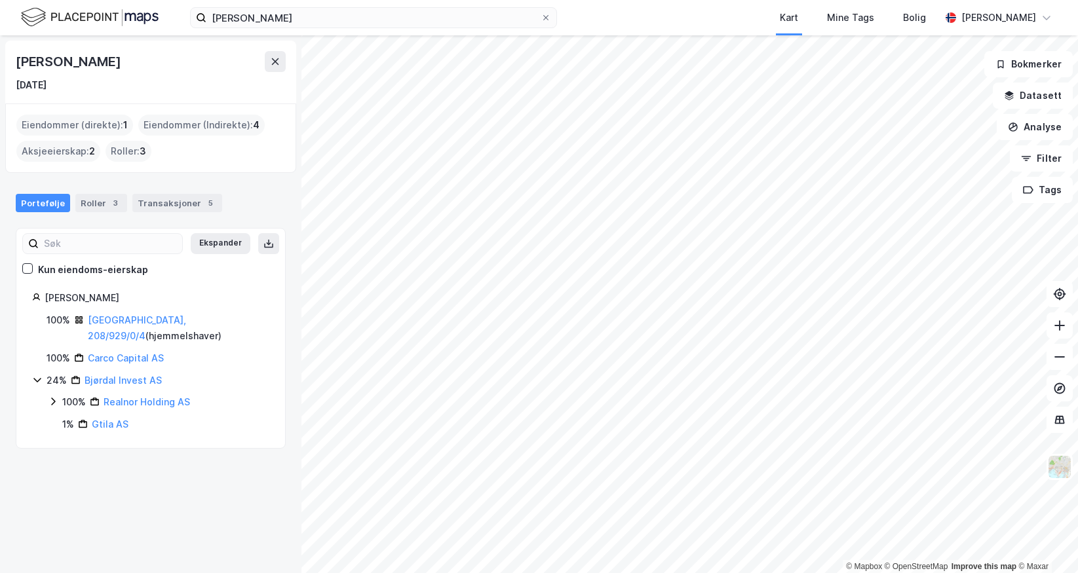
click at [56, 396] on icon at bounding box center [53, 401] width 10 height 10
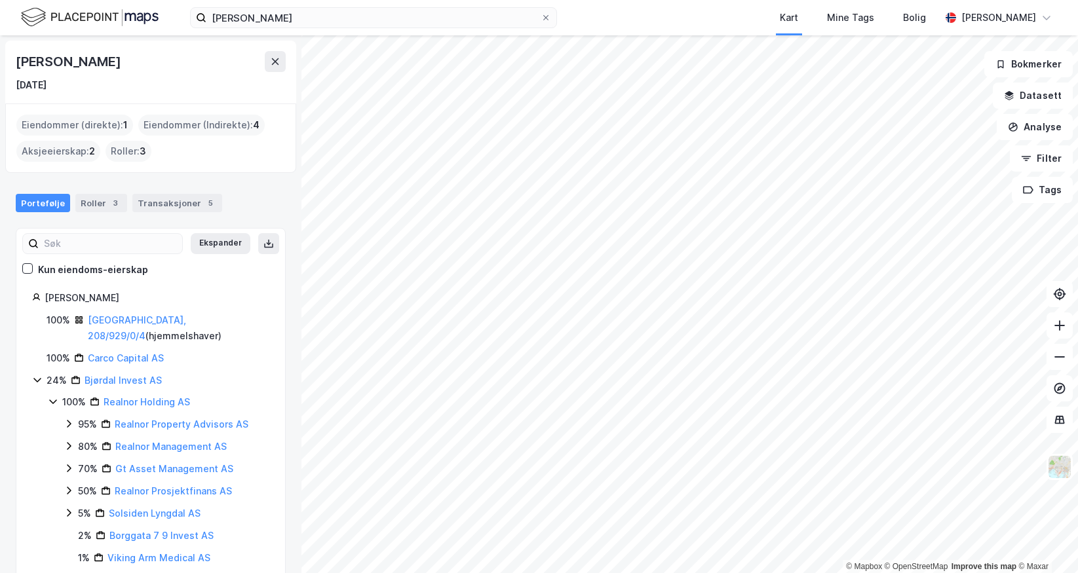
click at [56, 396] on icon at bounding box center [53, 401] width 10 height 10
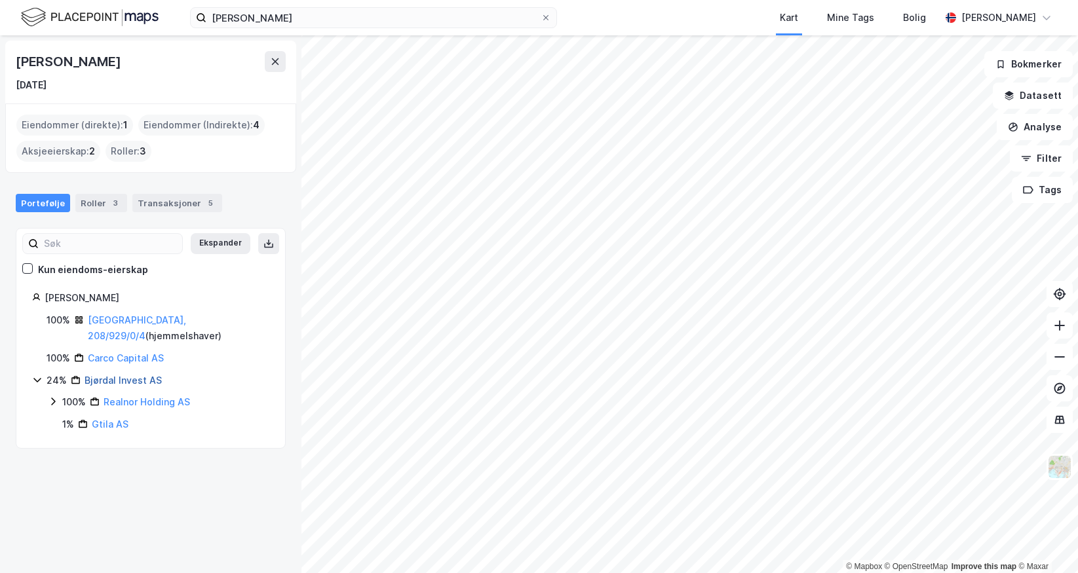
click at [121, 375] on link "Bjørdal Invest AS" at bounding box center [123, 380] width 77 height 11
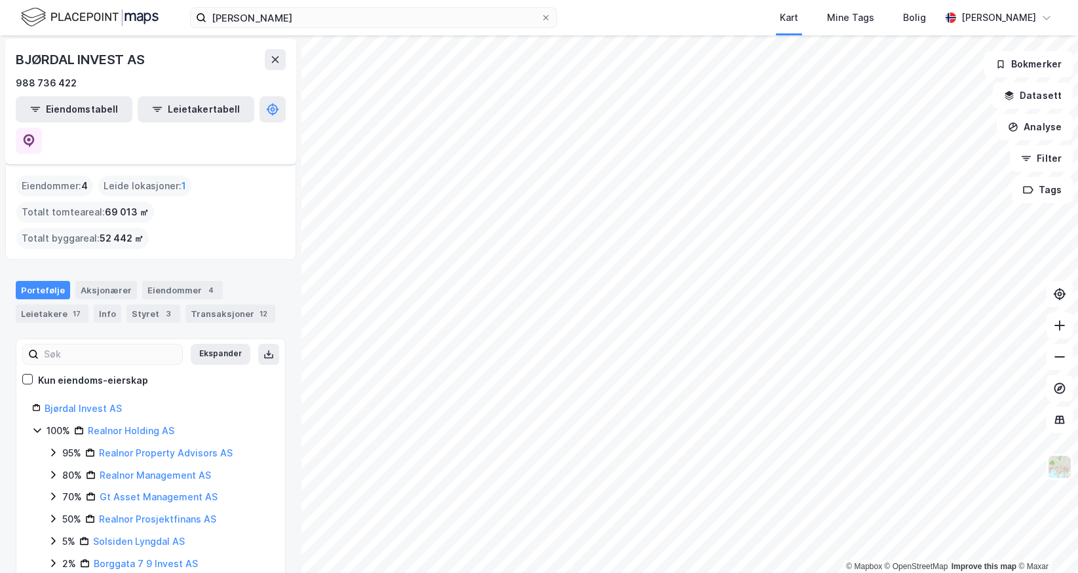
scroll to position [62, 0]
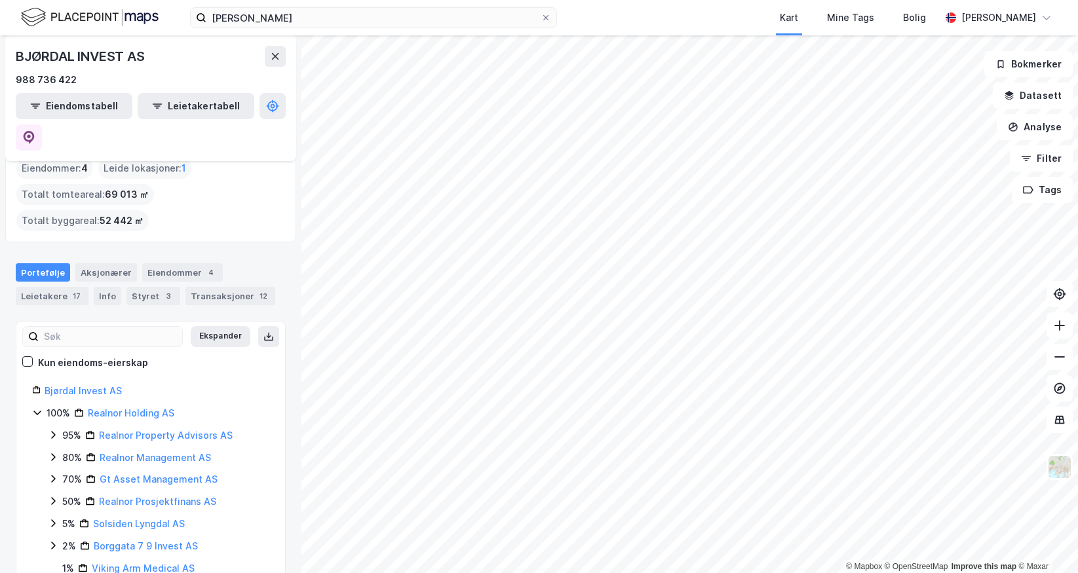
click at [100, 248] on div "Portefølje Aksjonærer Eiendommer 4 Leietakere 17 Info Styret 3 Transaksjoner 12" at bounding box center [150, 279] width 301 height 63
click at [92, 263] on div "Aksjonærer" at bounding box center [106, 272] width 62 height 18
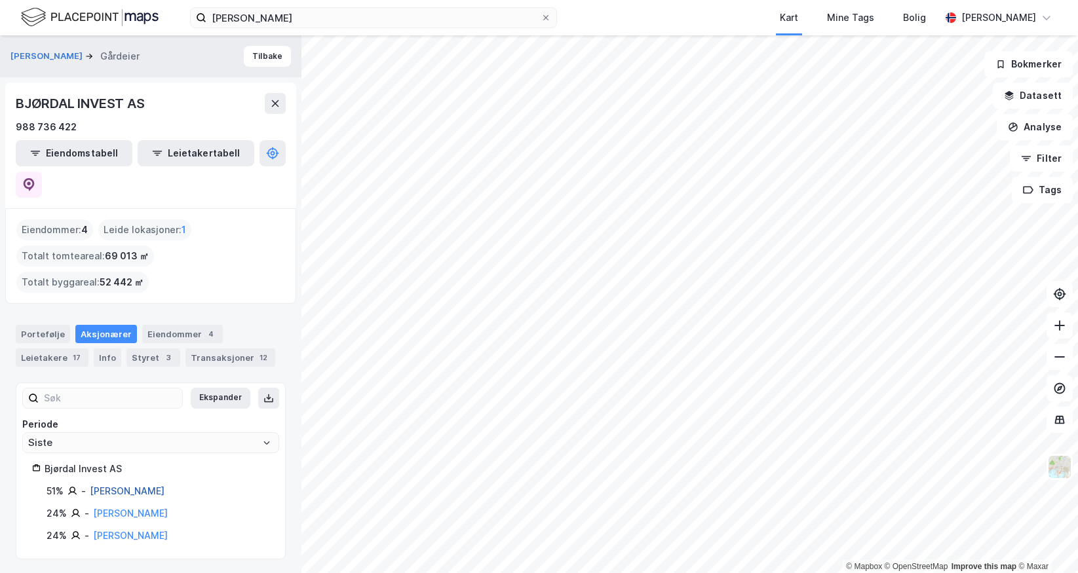
click at [91, 485] on link "[PERSON_NAME]" at bounding box center [127, 490] width 75 height 11
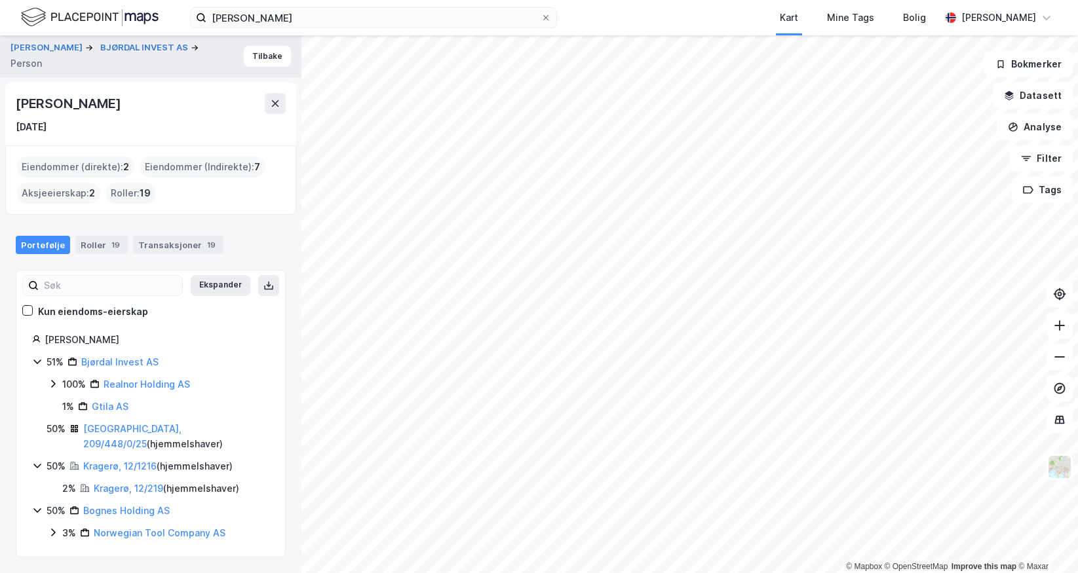
click at [50, 383] on icon at bounding box center [53, 384] width 10 height 10
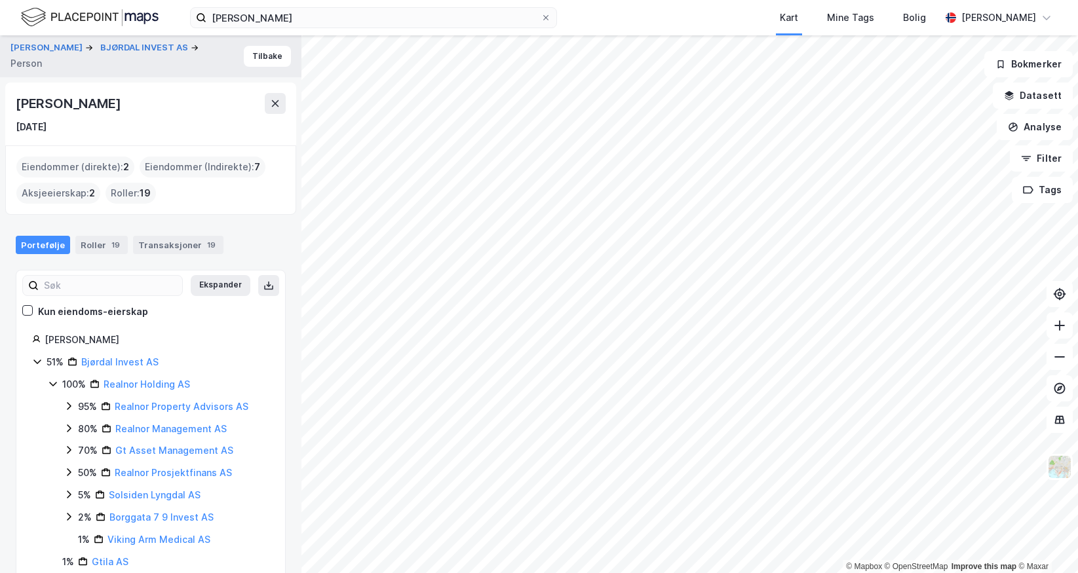
click at [50, 383] on icon at bounding box center [53, 384] width 10 height 10
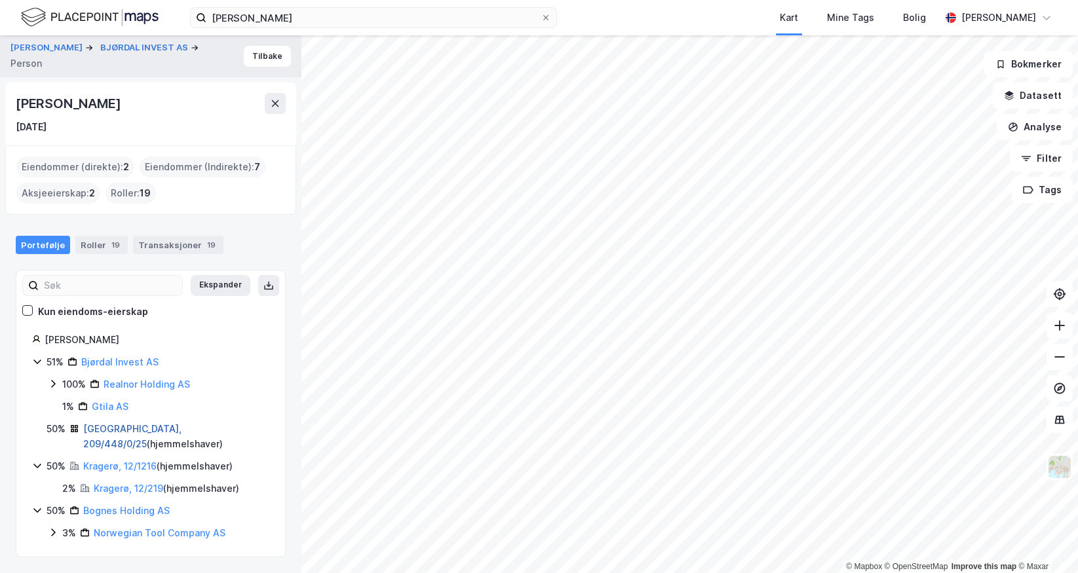
click at [124, 425] on link "[GEOGRAPHIC_DATA], 209/448/0/25" at bounding box center [132, 436] width 98 height 27
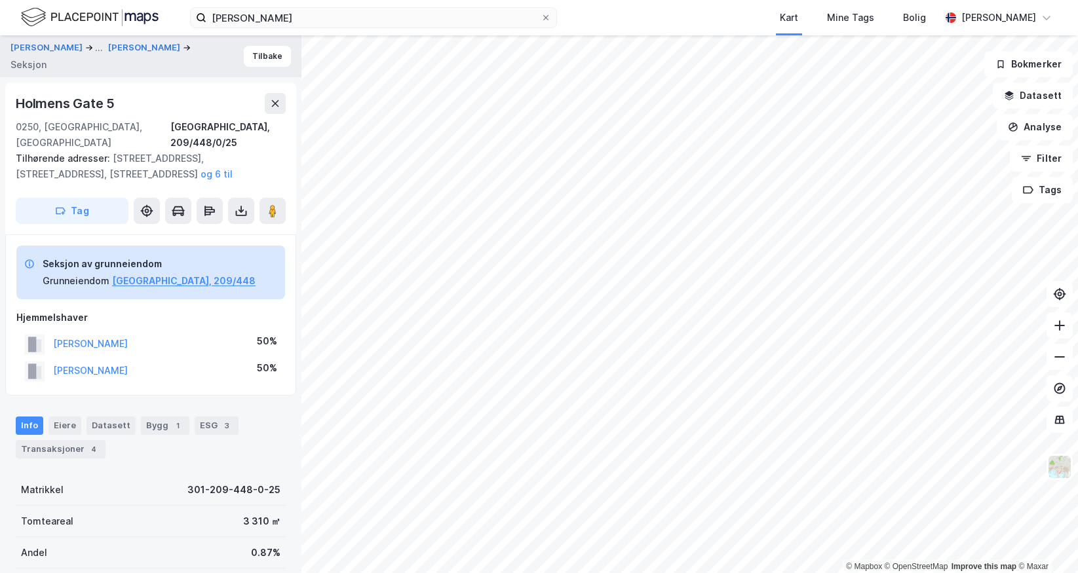
scroll to position [2, 0]
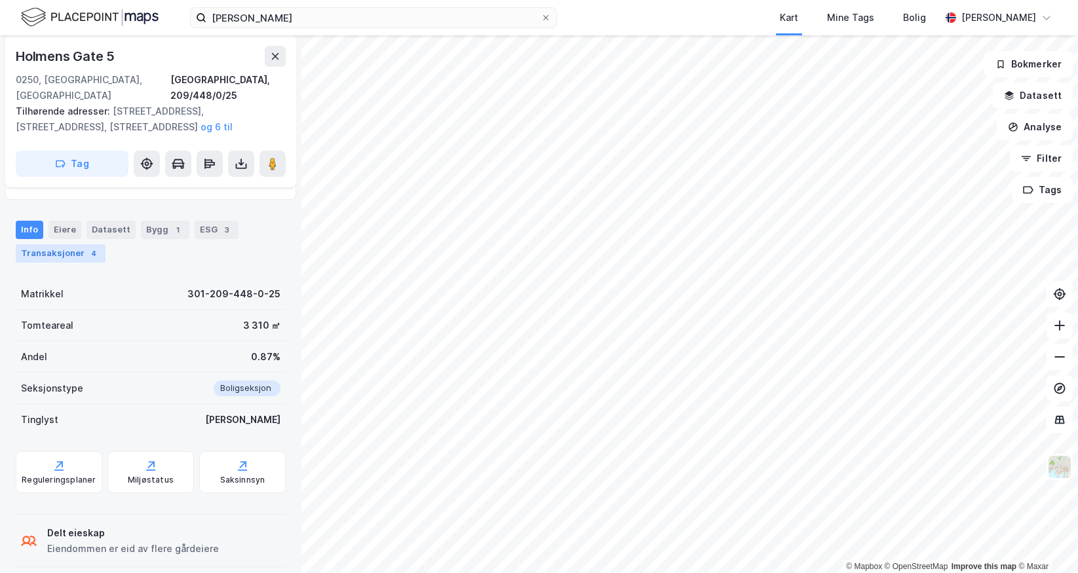
click at [71, 244] on div "Transaksjoner 4" at bounding box center [61, 253] width 90 height 18
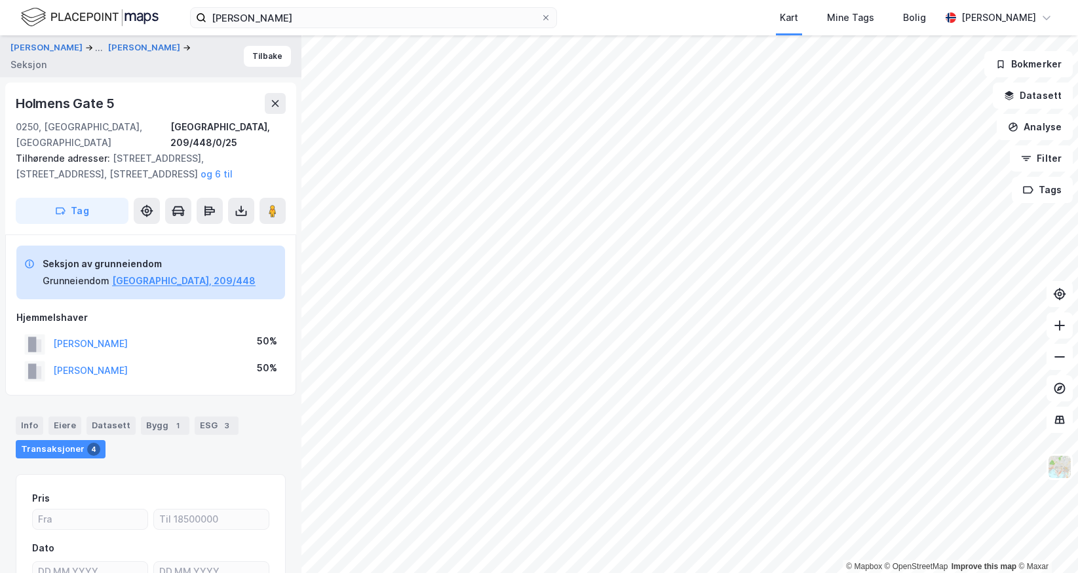
click at [251, 45] on div "[PERSON_NAME] ... [PERSON_NAME] Seksjon Tilbake" at bounding box center [150, 56] width 301 height 42
click at [250, 56] on button "Tilbake" at bounding box center [267, 56] width 47 height 21
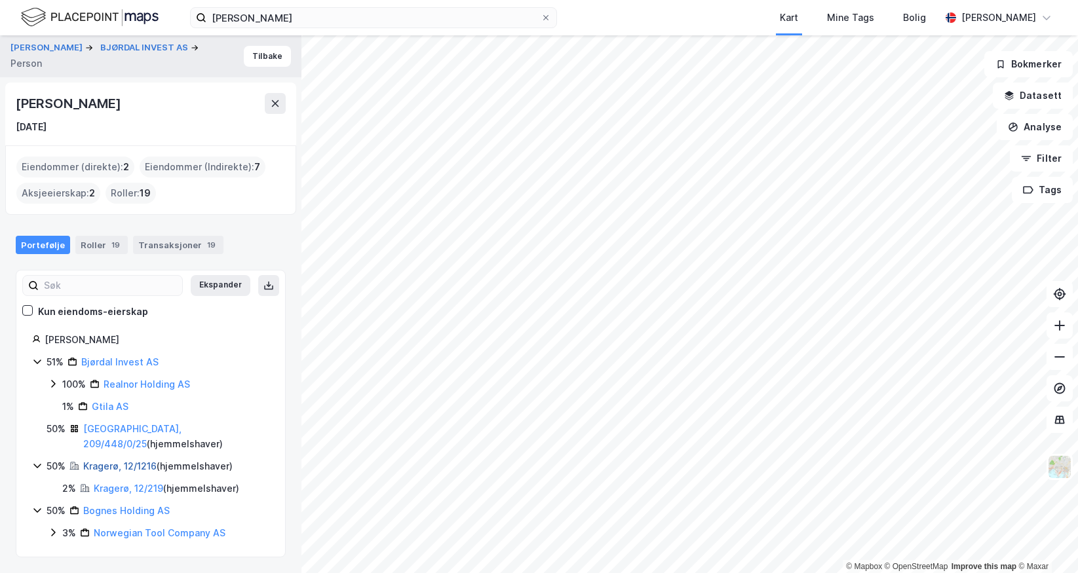
click at [109, 461] on link "Kragerø, 12/1216" at bounding box center [119, 466] width 73 height 11
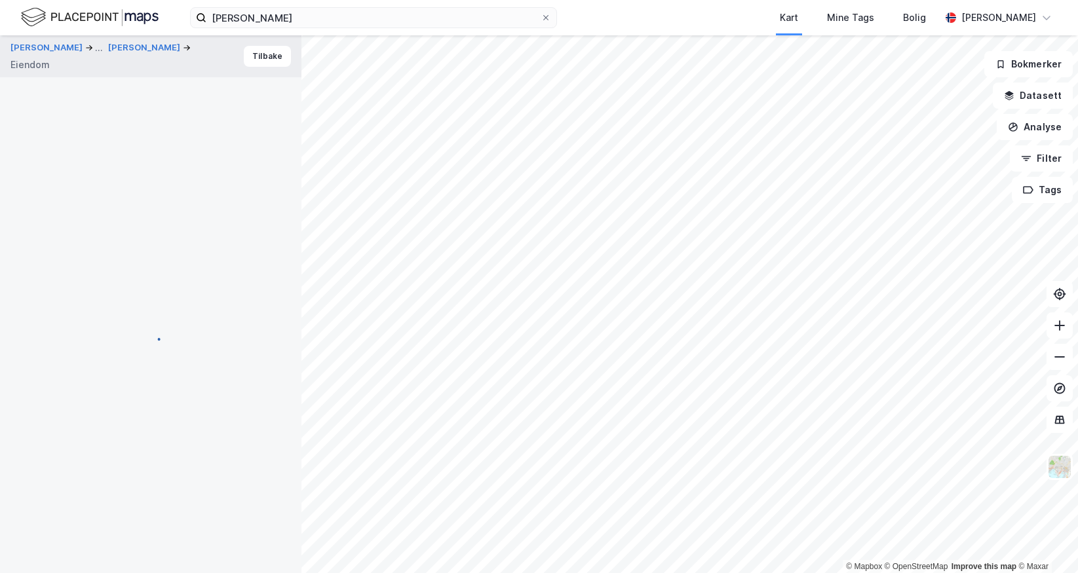
scroll to position [3, 0]
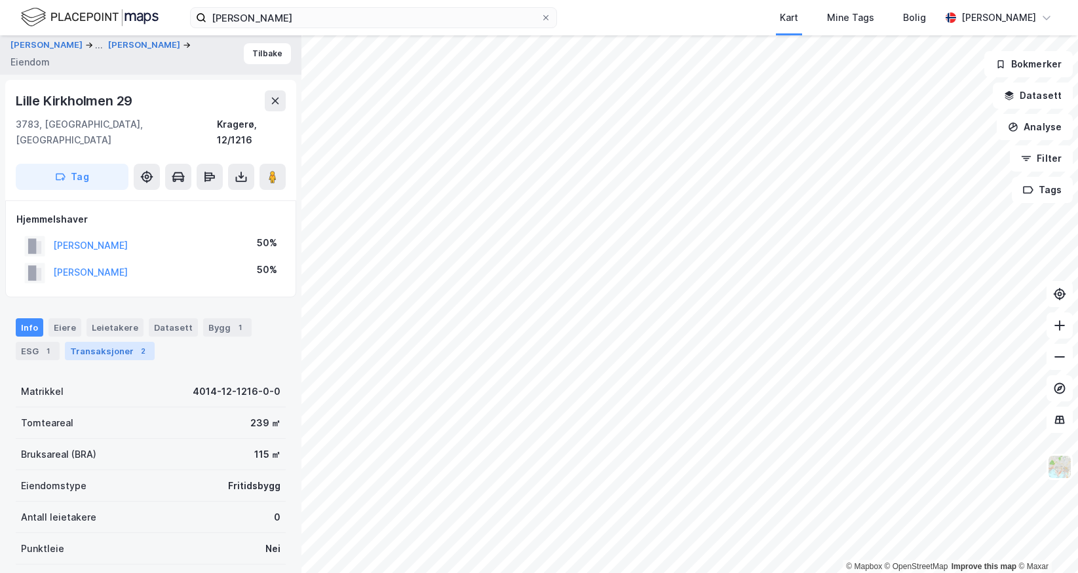
click at [113, 342] on div "Transaksjoner 2" at bounding box center [110, 351] width 90 height 18
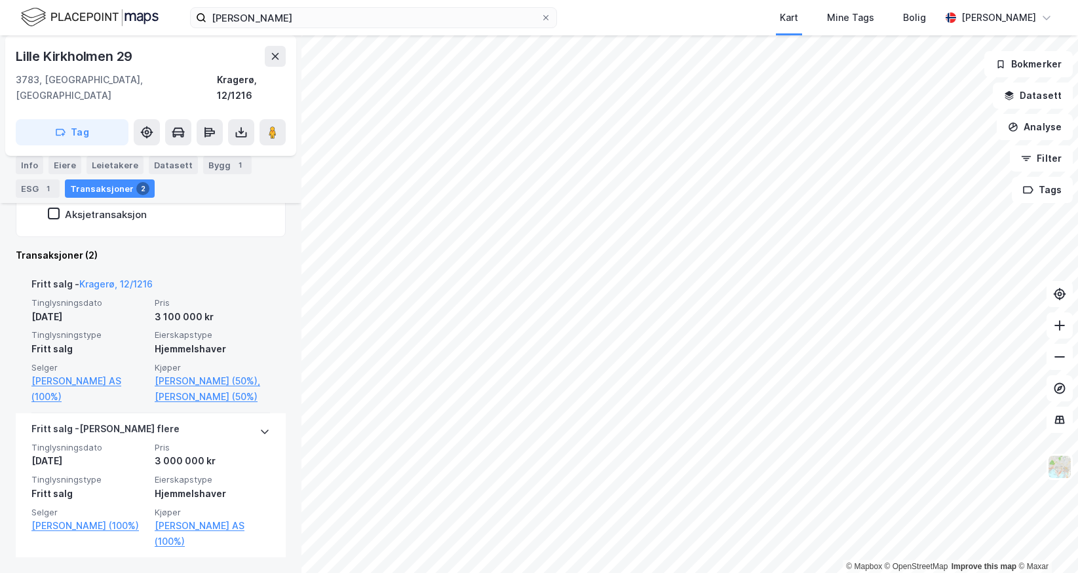
scroll to position [12, 0]
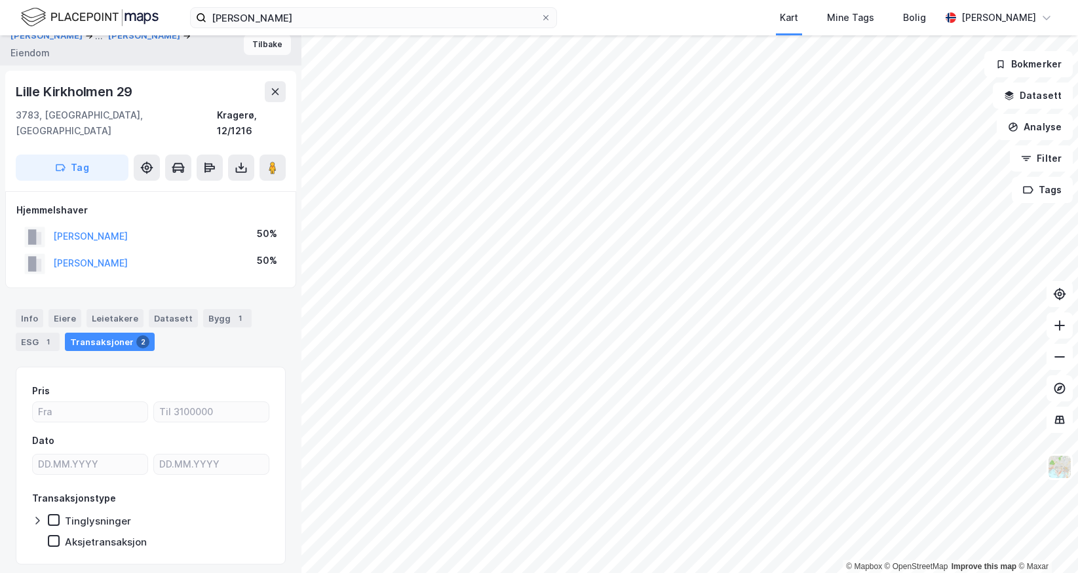
click at [259, 48] on button "Tilbake" at bounding box center [267, 44] width 47 height 21
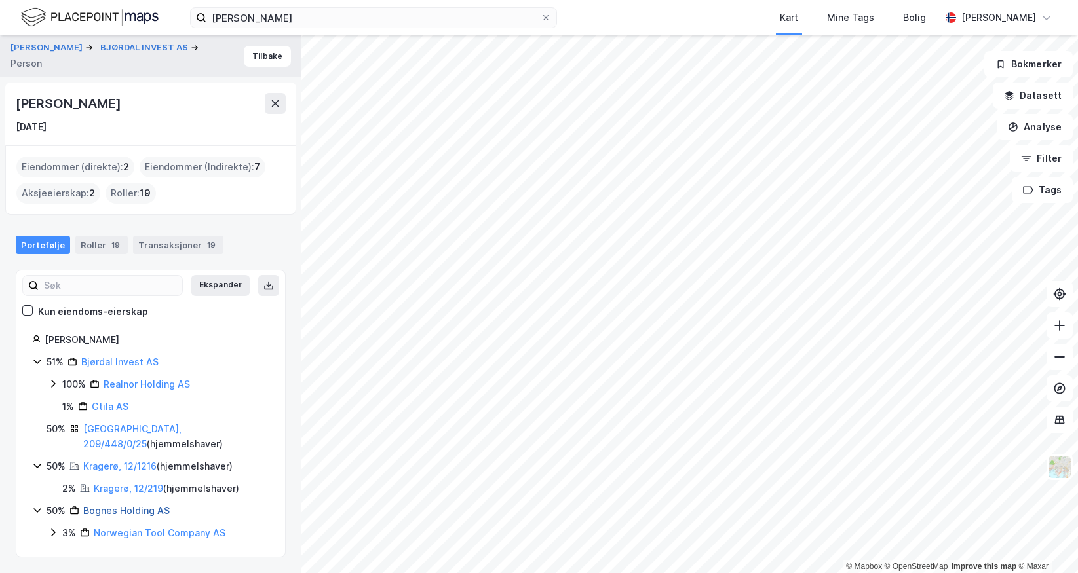
click at [117, 505] on link "Bognes Holding AS" at bounding box center [126, 510] width 86 height 11
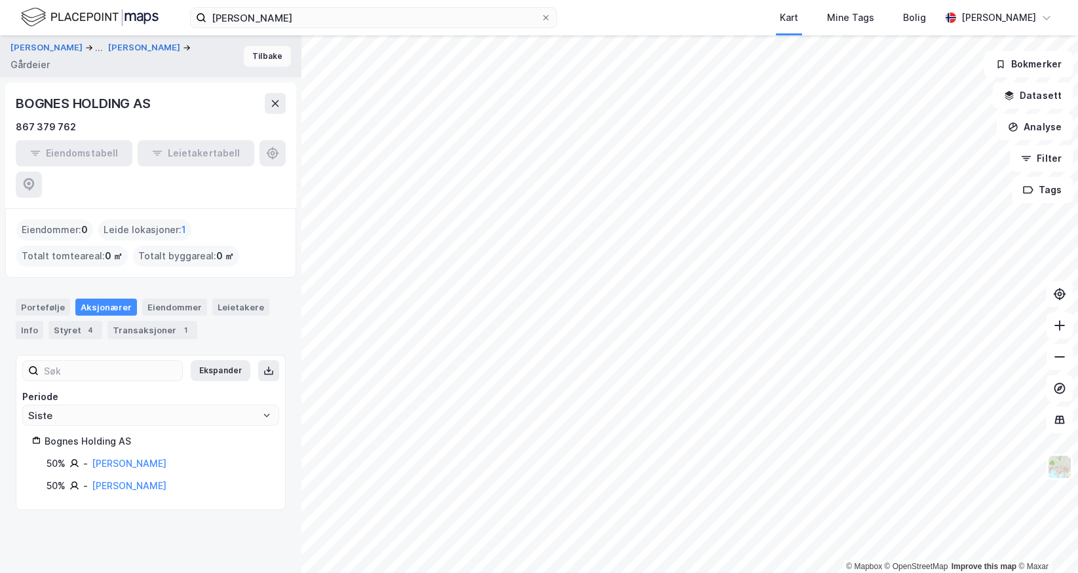
click at [252, 50] on button "Tilbake" at bounding box center [267, 56] width 47 height 21
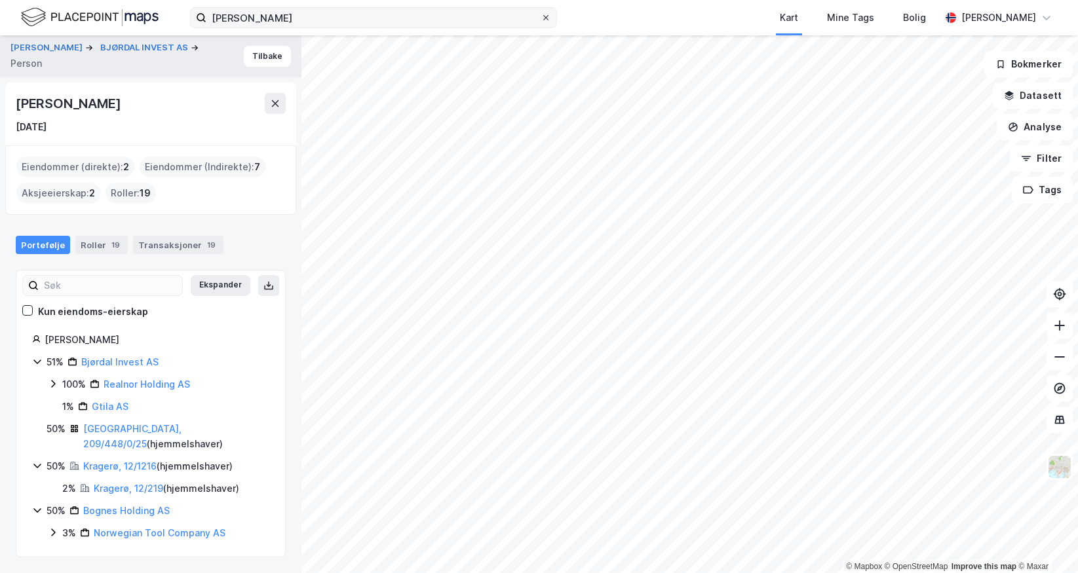
click at [542, 19] on icon at bounding box center [546, 18] width 8 height 8
click at [540, 19] on input "[PERSON_NAME]" at bounding box center [373, 18] width 334 height 20
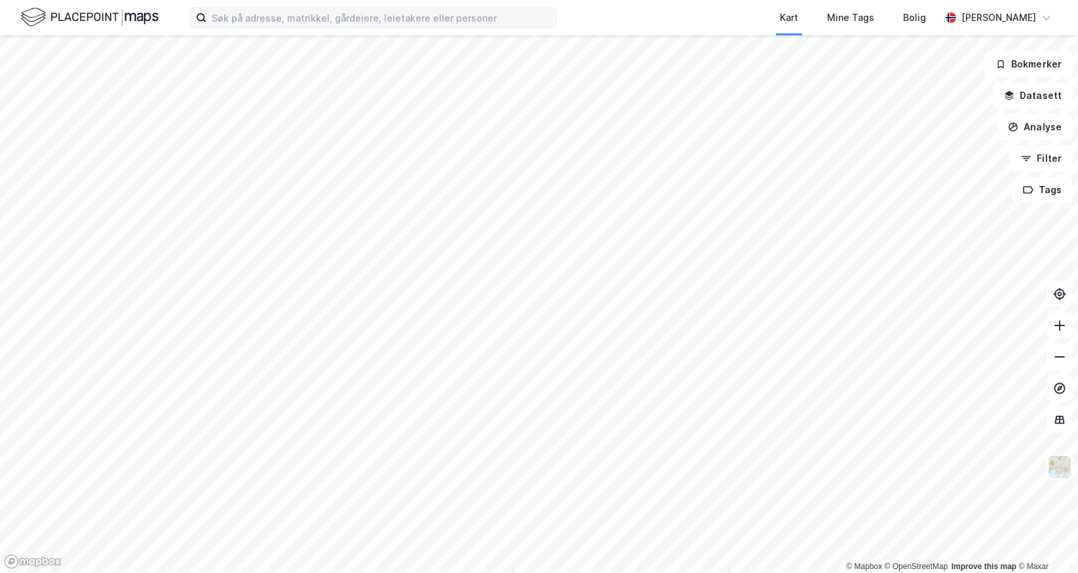
click at [585, 18] on div "Kart Mine Tags [PERSON_NAME]" at bounding box center [539, 17] width 1078 height 35
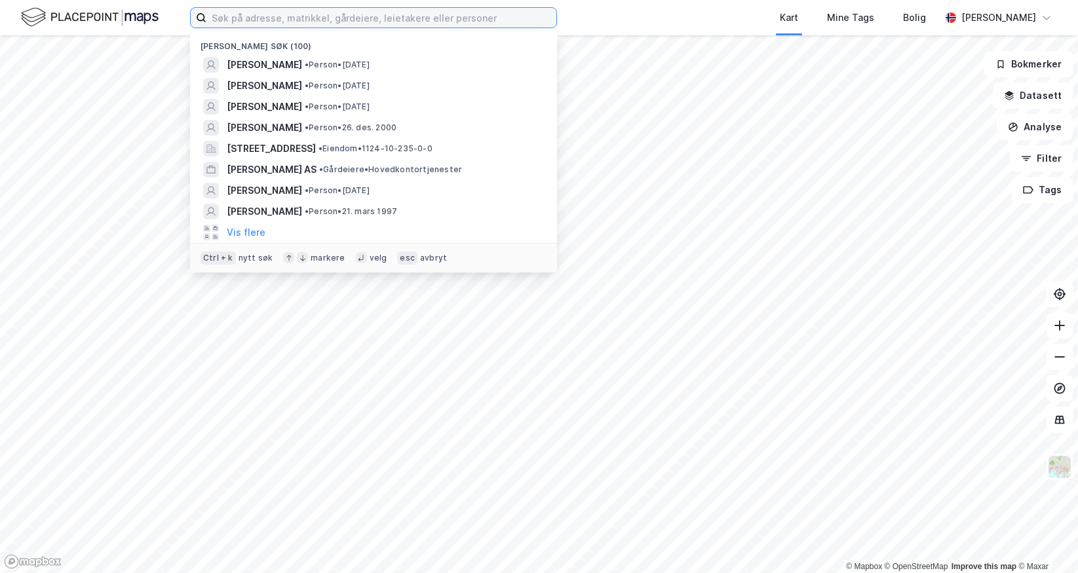
click at [296, 26] on input at bounding box center [381, 18] width 350 height 20
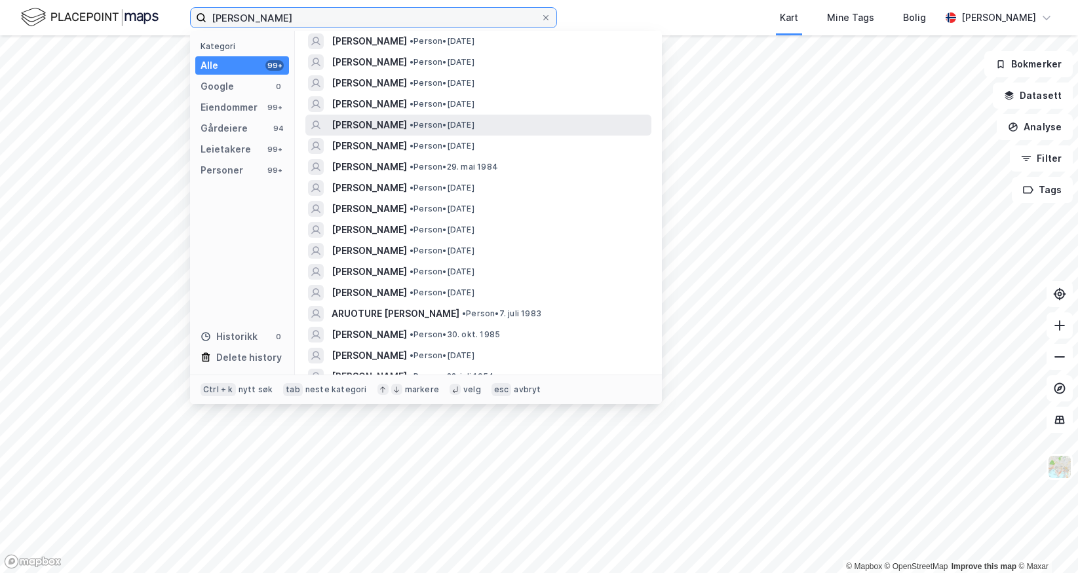
scroll to position [786, 0]
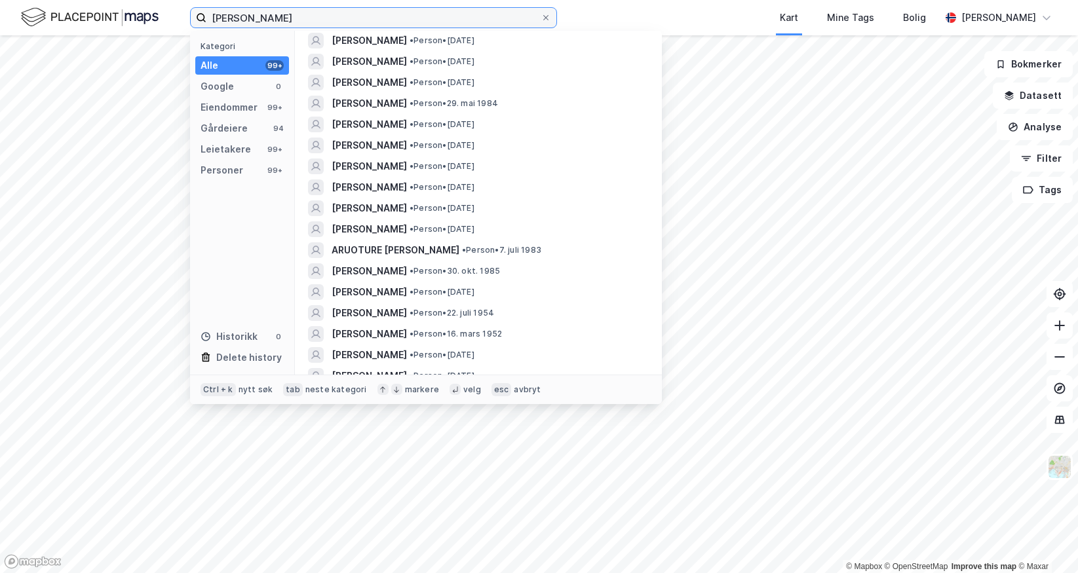
drag, startPoint x: 289, startPoint y: 26, endPoint x: 123, endPoint y: -1, distance: 167.8
click at [123, 0] on html "[PERSON_NAME] Kategori Alle 99+ Google 0 Eiendommer 99+ Gårdeiere 94 Leietakere…" at bounding box center [539, 286] width 1078 height 573
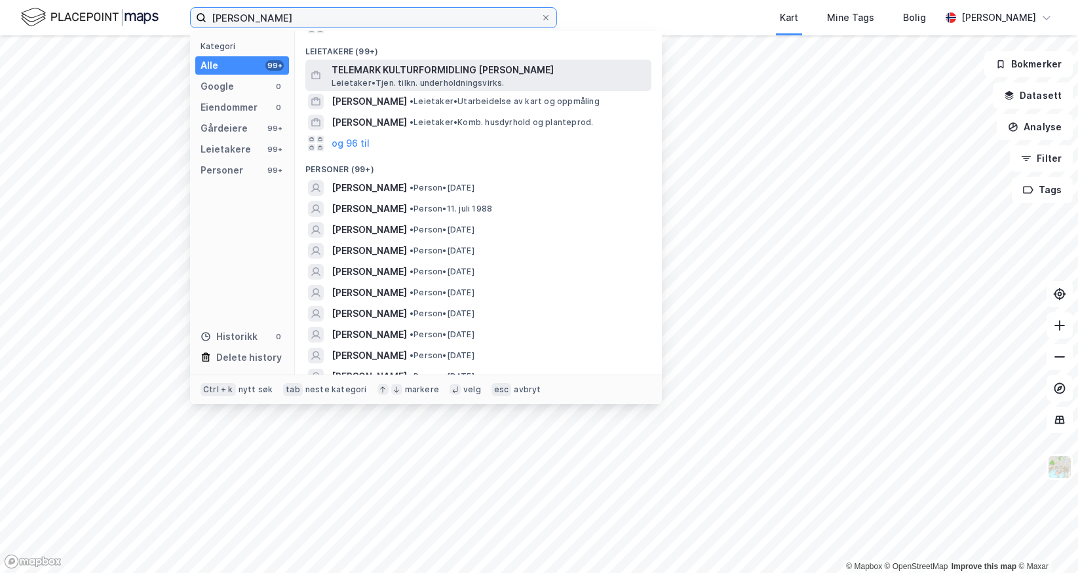
scroll to position [131, 0]
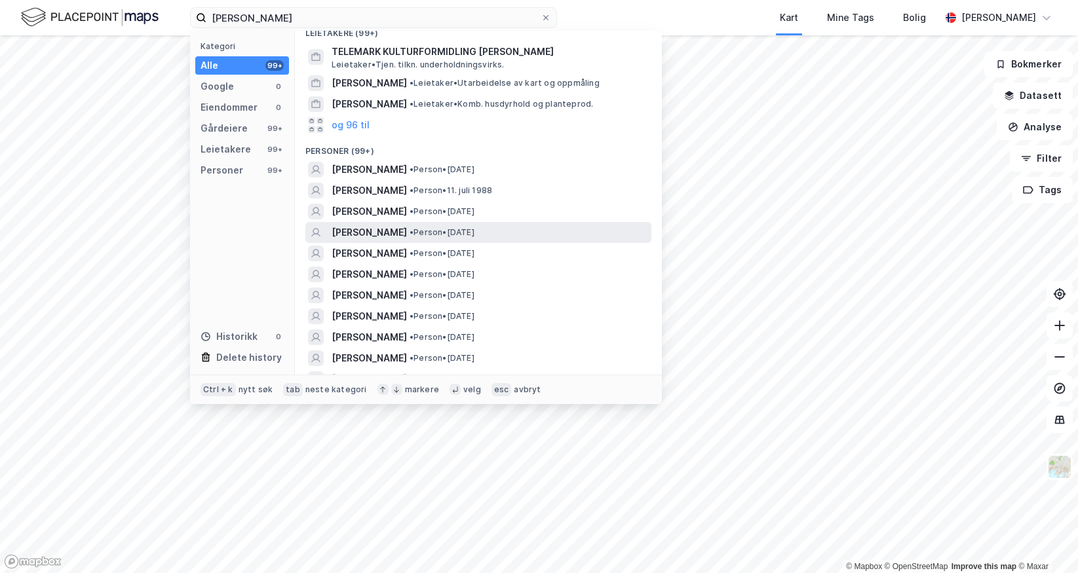
click at [378, 229] on span "[PERSON_NAME]" at bounding box center [368, 233] width 75 height 16
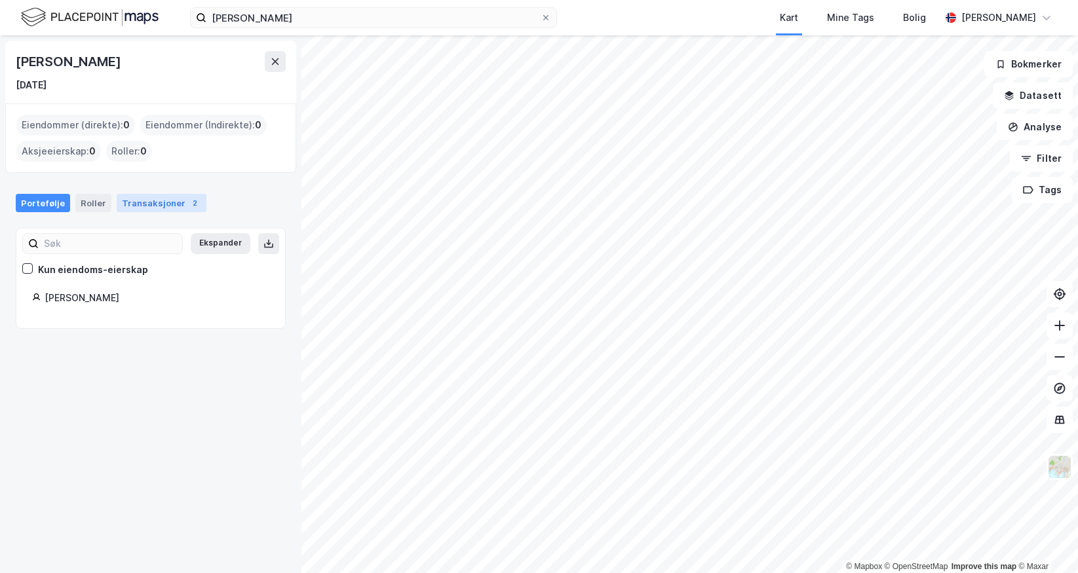
click at [172, 208] on div "Transaksjoner 2" at bounding box center [162, 203] width 90 height 18
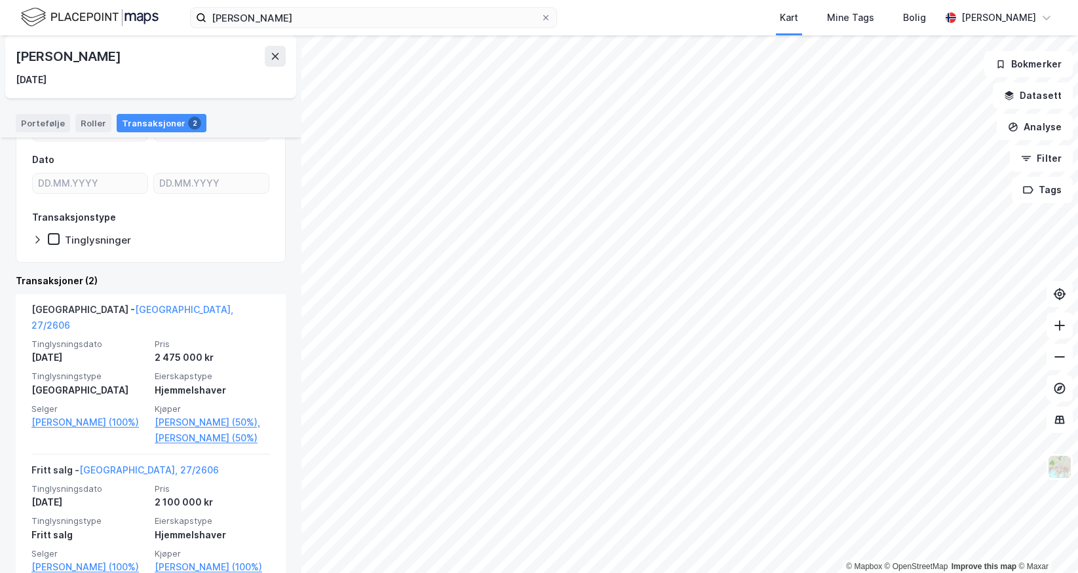
scroll to position [197, 0]
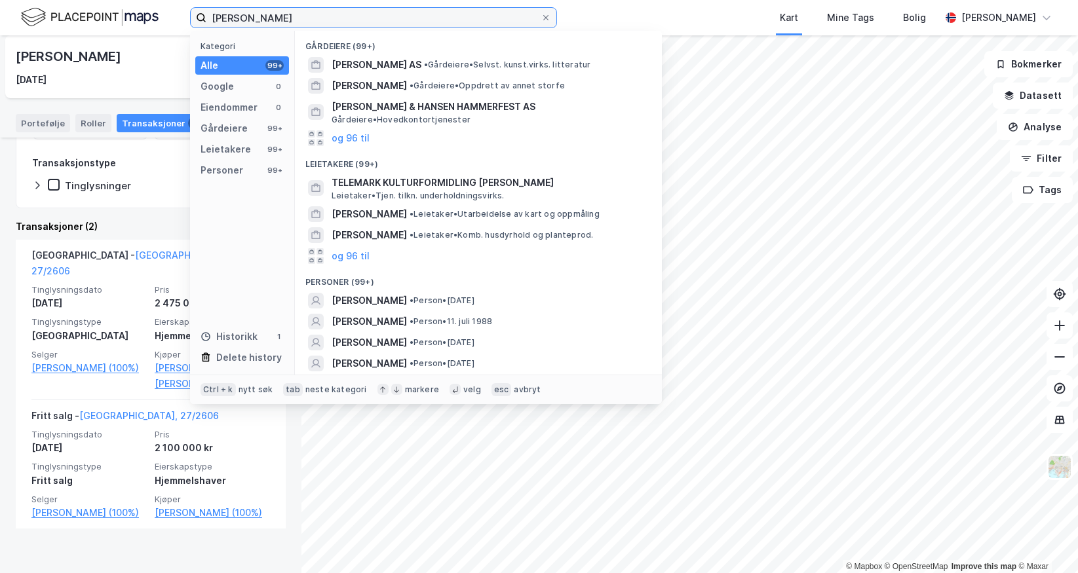
drag, startPoint x: 322, startPoint y: 12, endPoint x: 177, endPoint y: 16, distance: 145.5
click at [177, 16] on div "[PERSON_NAME] Kategori Alle 99+ Google 0 Eiendommer 0 Gårdeiere 99+ Leietakere …" at bounding box center [539, 17] width 1078 height 35
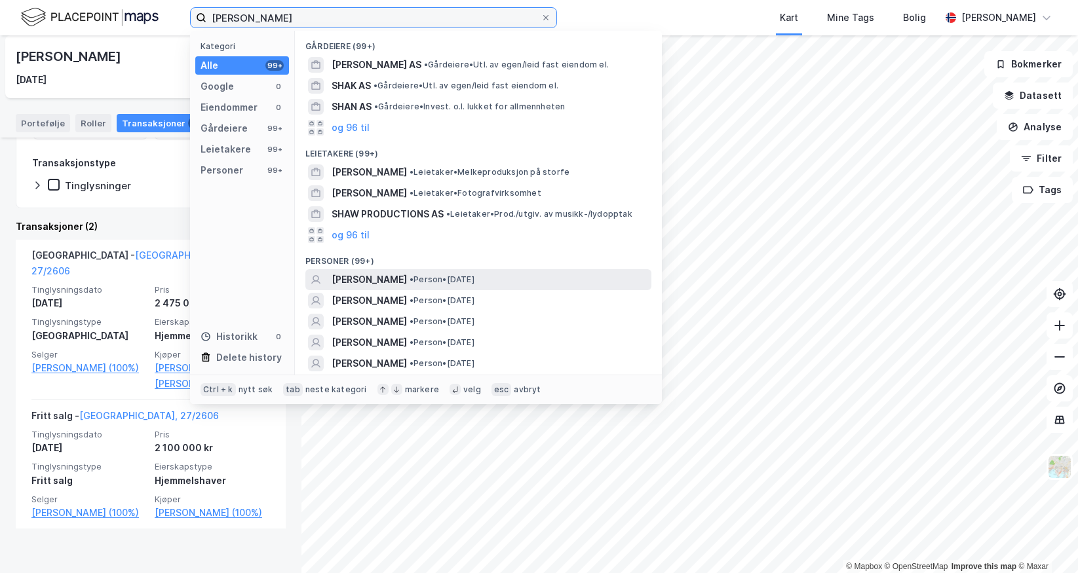
type input "[PERSON_NAME]"
click at [470, 282] on span "• Person • [DATE]" at bounding box center [441, 279] width 65 height 10
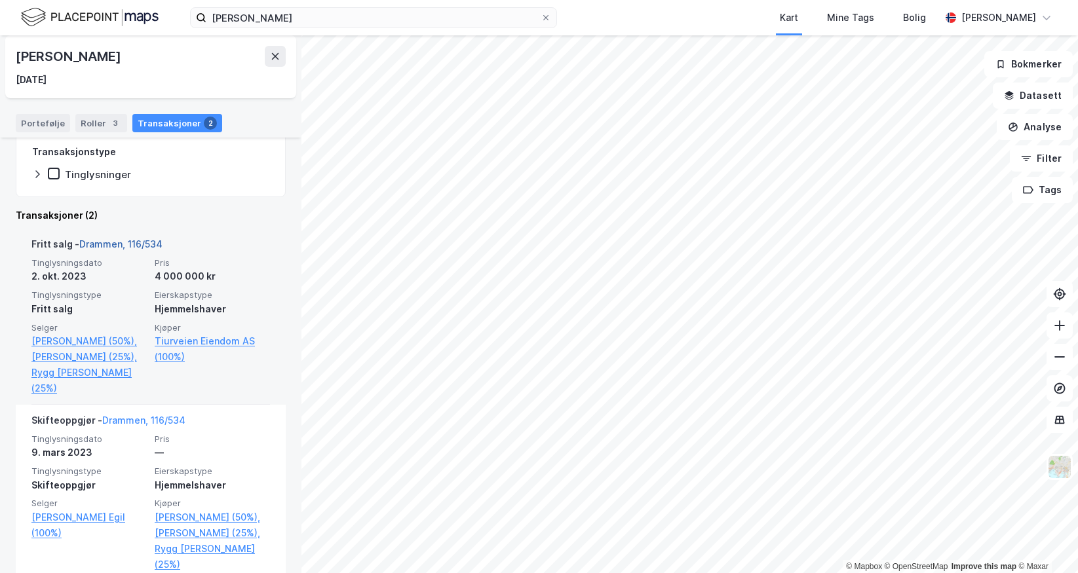
scroll to position [231, 0]
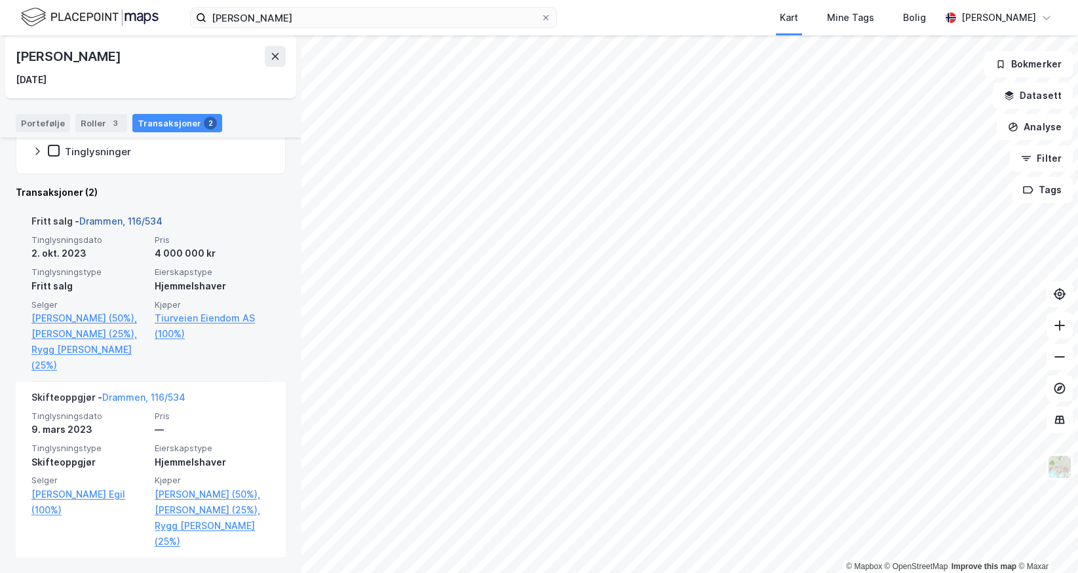
click at [129, 223] on link "Drammen, 116/534" at bounding box center [120, 221] width 83 height 11
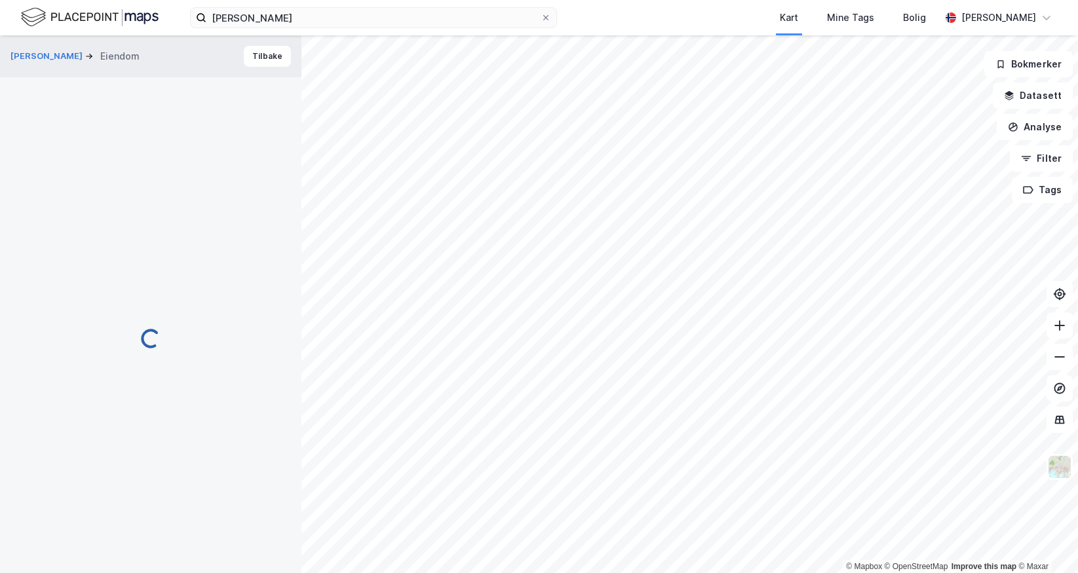
scroll to position [12, 0]
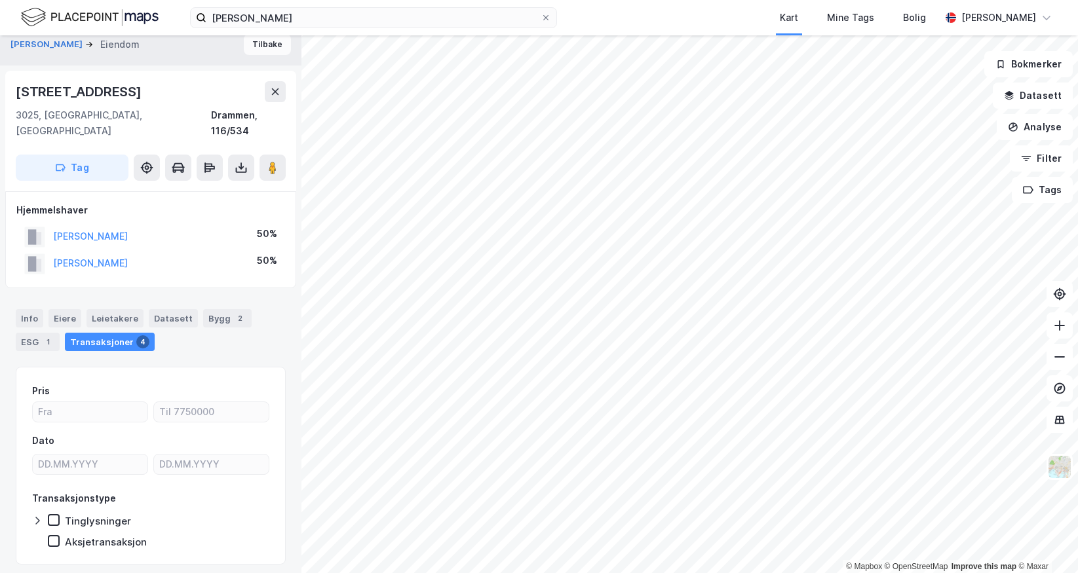
click at [265, 42] on button "Tilbake" at bounding box center [267, 44] width 47 height 21
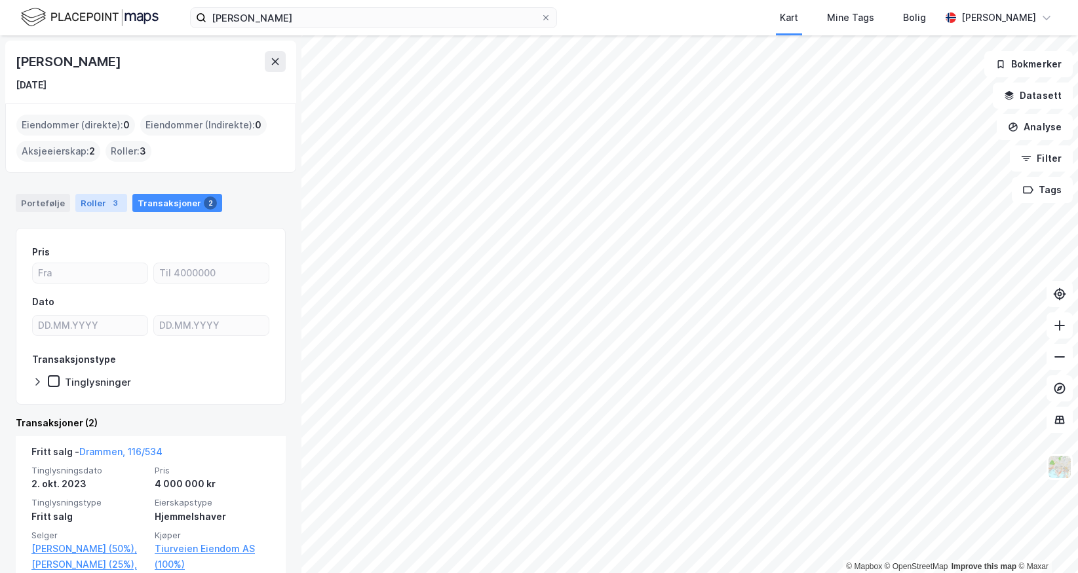
click at [98, 197] on div "Roller 3" at bounding box center [101, 203] width 52 height 18
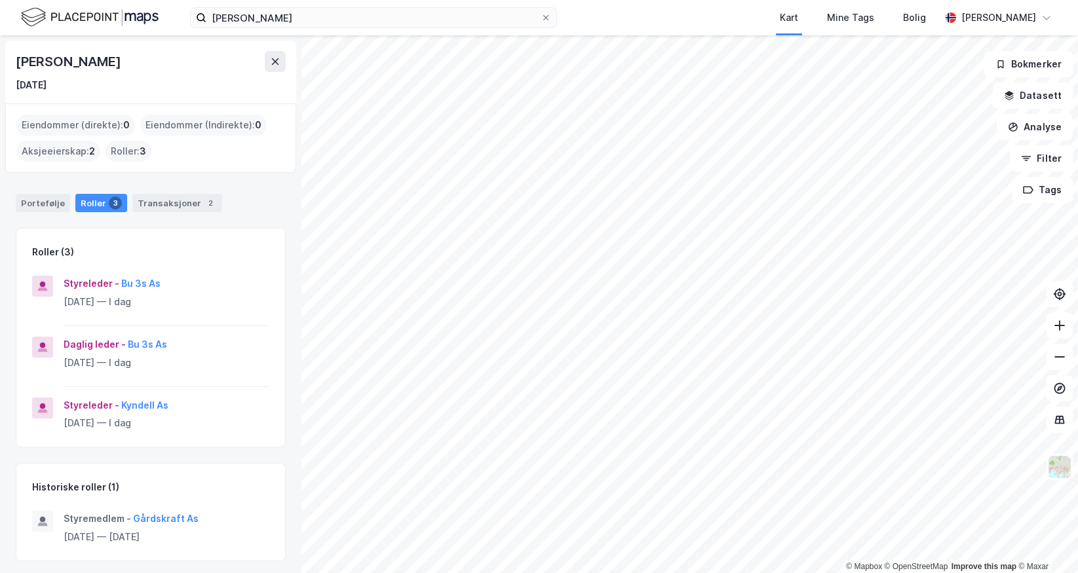
scroll to position [4, 0]
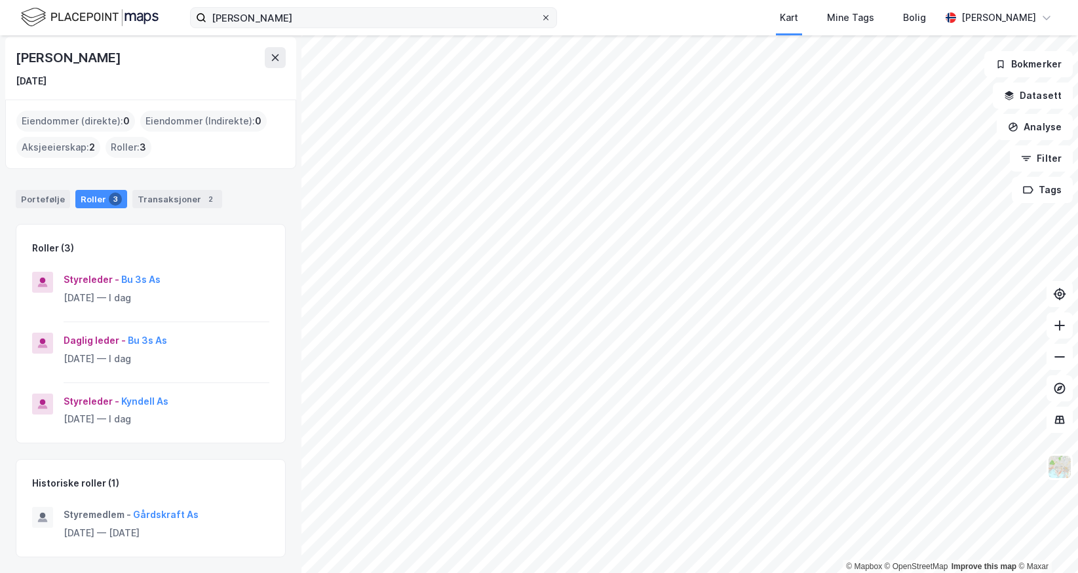
click at [544, 18] on icon at bounding box center [546, 18] width 8 height 8
click at [540, 18] on input "[PERSON_NAME]" at bounding box center [373, 18] width 334 height 20
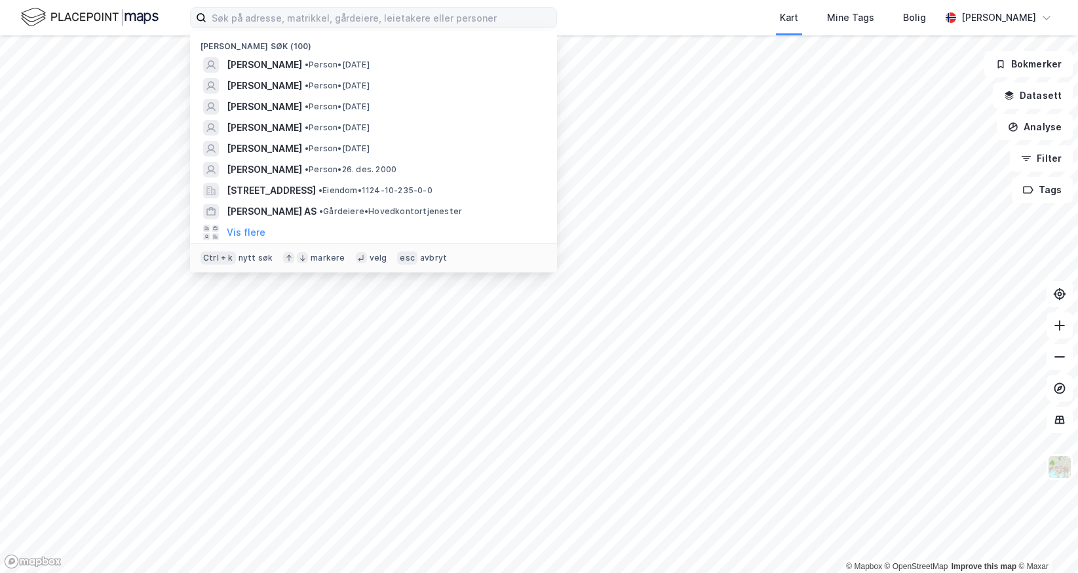
click at [627, 9] on div "Kart Mine Tags Bolig" at bounding box center [780, 17] width 320 height 35
